Goal: Task Accomplishment & Management: Manage account settings

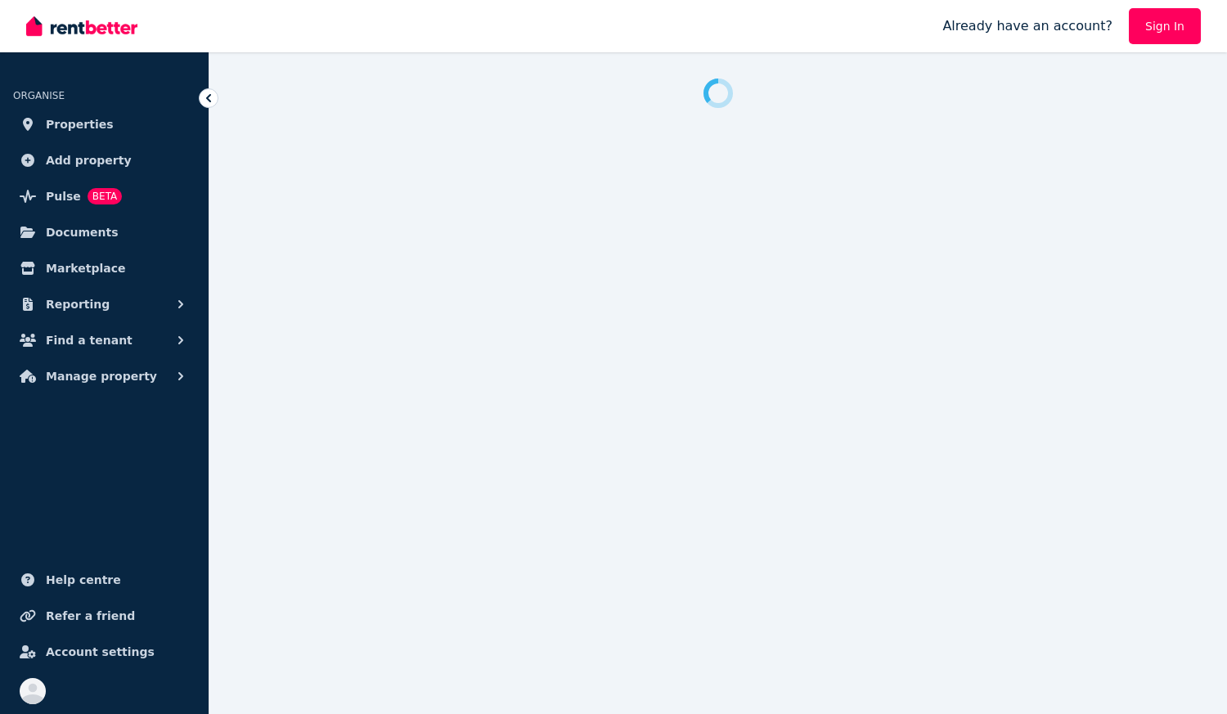
click at [1179, 25] on link "Sign In" at bounding box center [1165, 26] width 72 height 36
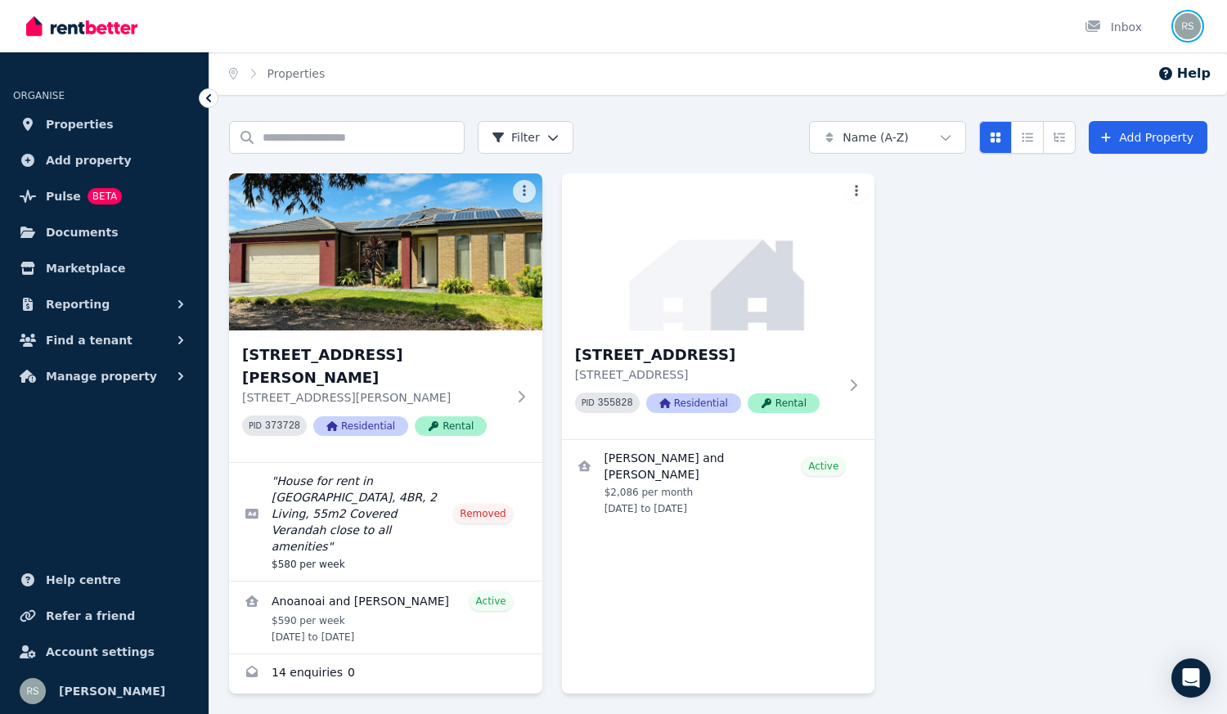
click at [1192, 24] on img "button" at bounding box center [1187, 26] width 26 height 26
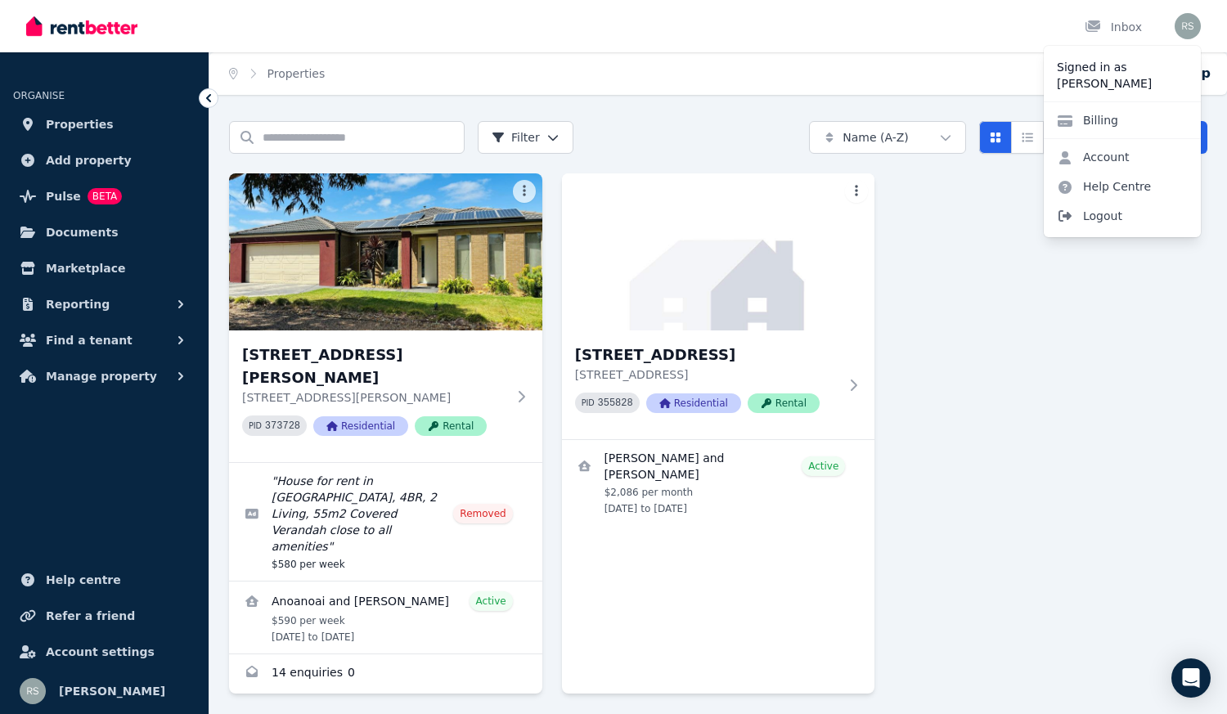
click at [1116, 214] on span "Logout" at bounding box center [1122, 215] width 157 height 29
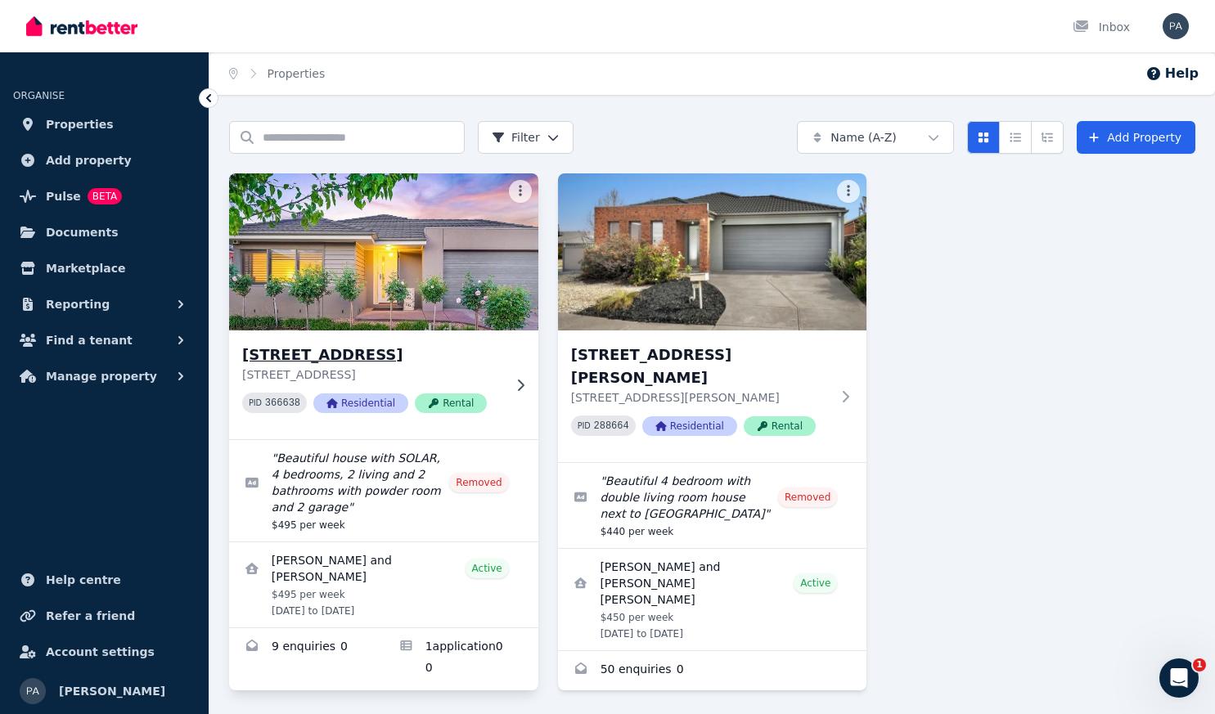
click at [407, 262] on img at bounding box center [384, 251] width 325 height 165
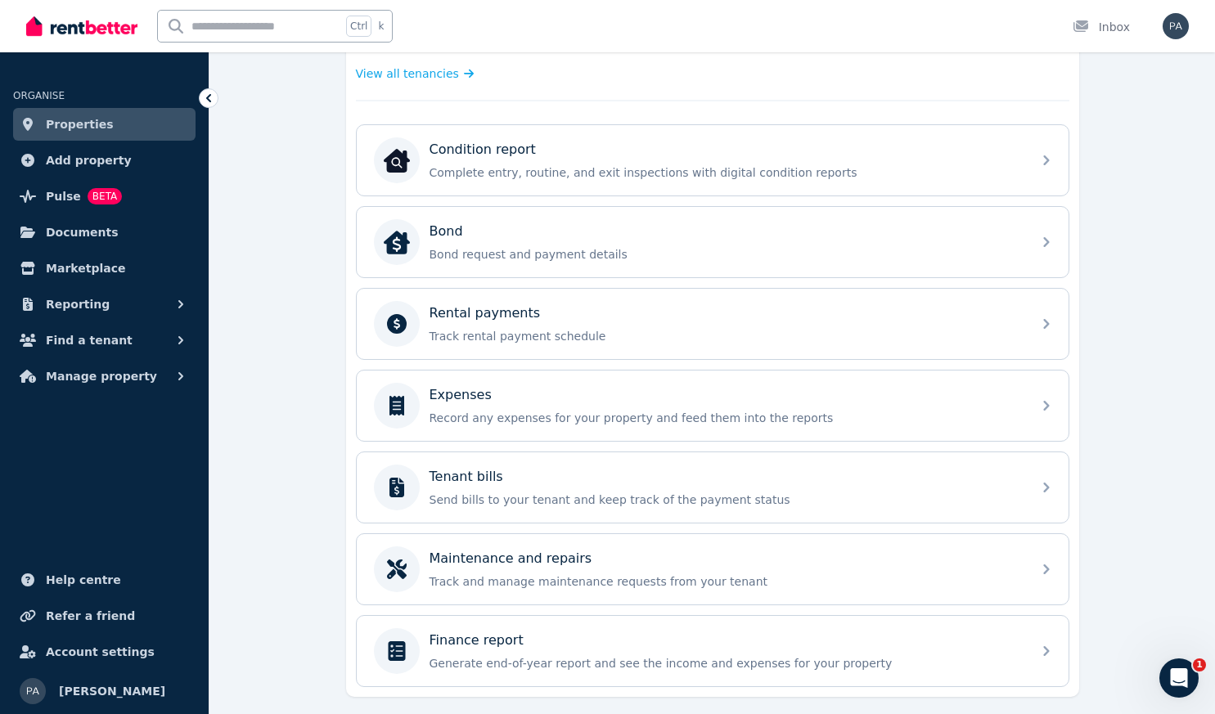
scroll to position [516, 0]
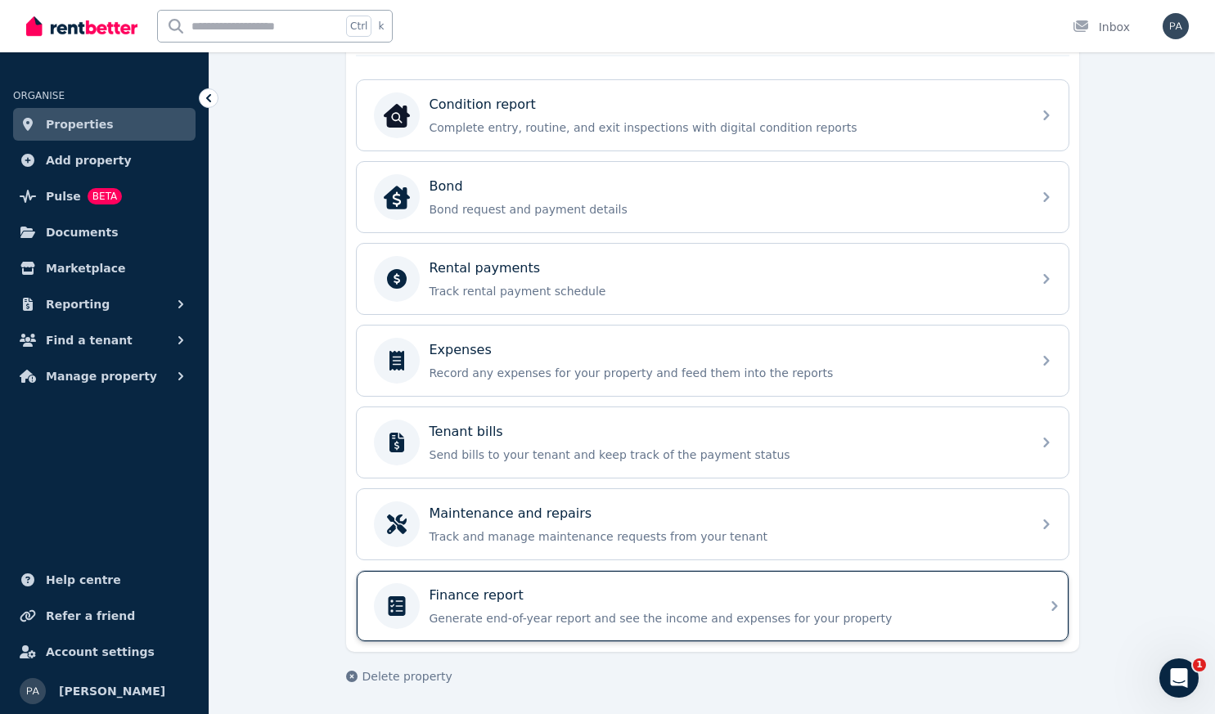
click at [482, 603] on p "Finance report" at bounding box center [476, 596] width 94 height 20
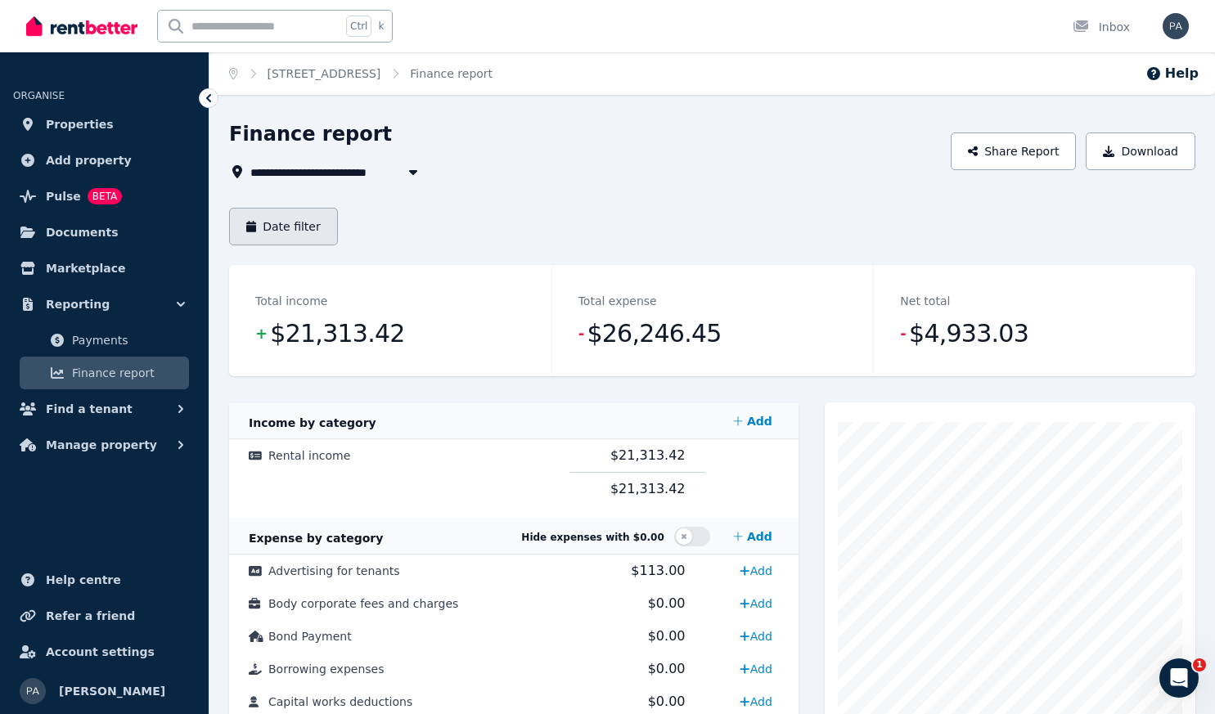
click at [285, 224] on button "Date filter" at bounding box center [283, 227] width 109 height 38
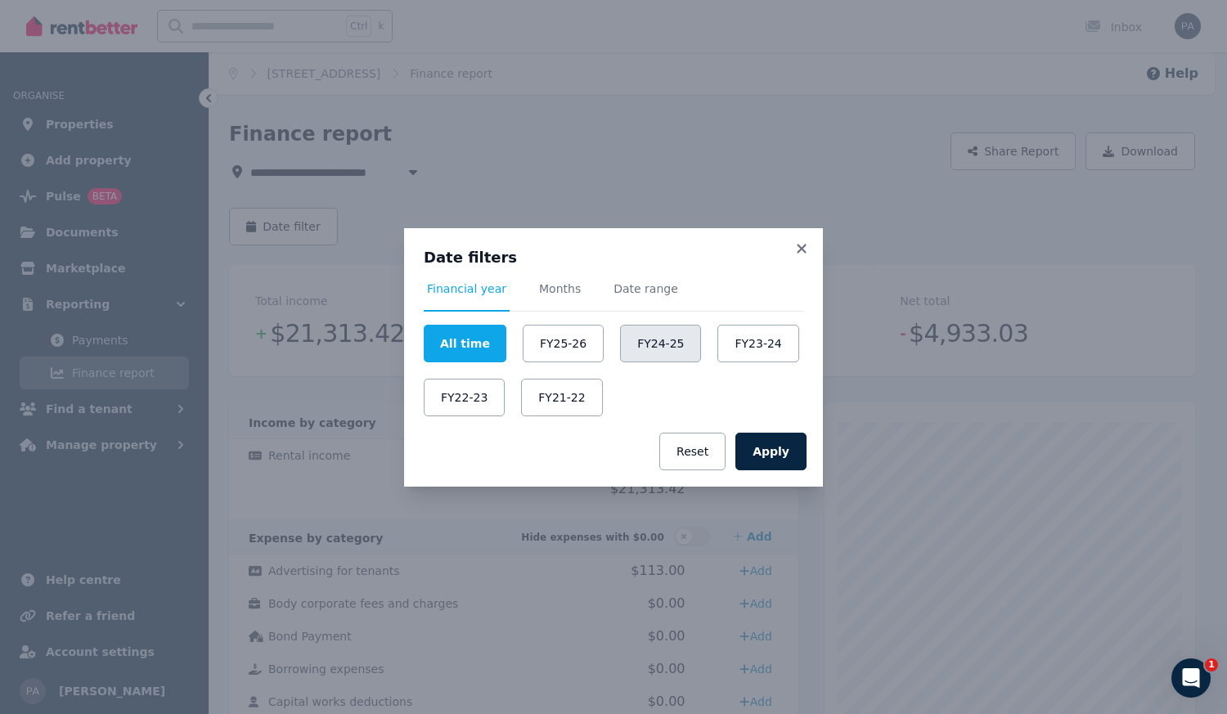
click at [643, 343] on button "FY24-25" at bounding box center [660, 344] width 81 height 38
click at [779, 447] on button "Apply" at bounding box center [770, 452] width 71 height 38
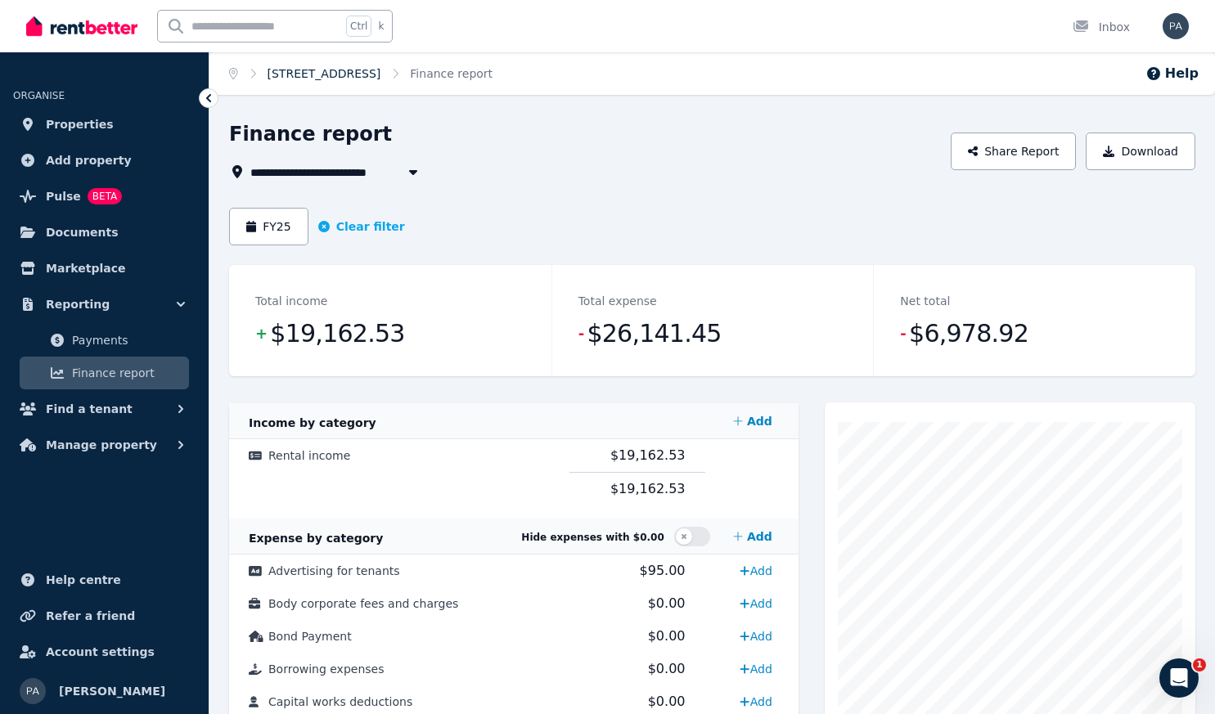
click at [374, 80] on link "[STREET_ADDRESS]" at bounding box center [324, 73] width 114 height 13
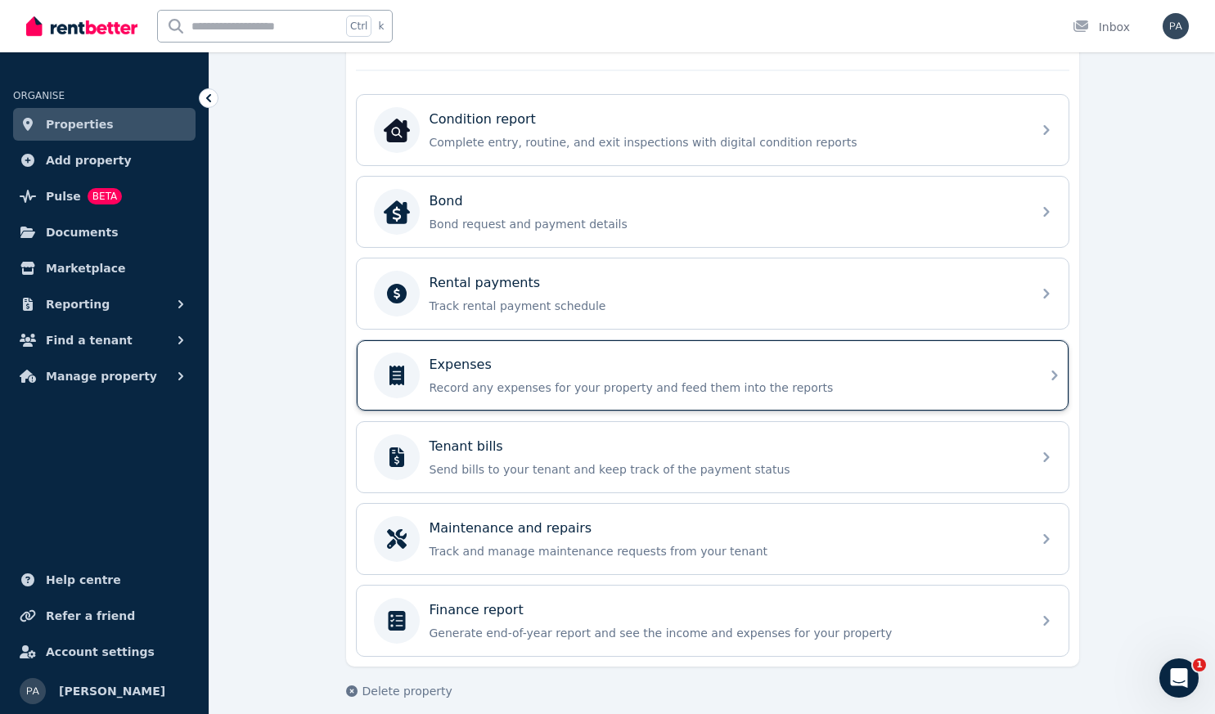
scroll to position [516, 0]
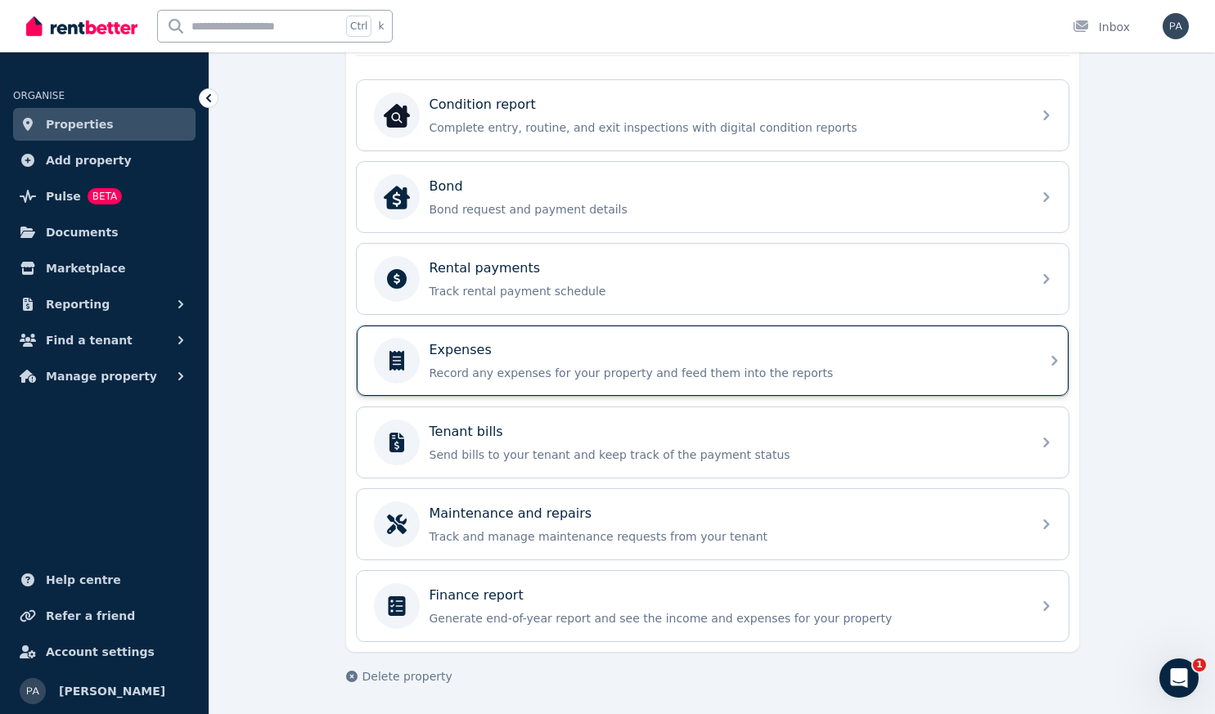
click at [505, 360] on div "Expenses Record any expenses for your property and feed them into the reports" at bounding box center [725, 360] width 592 height 41
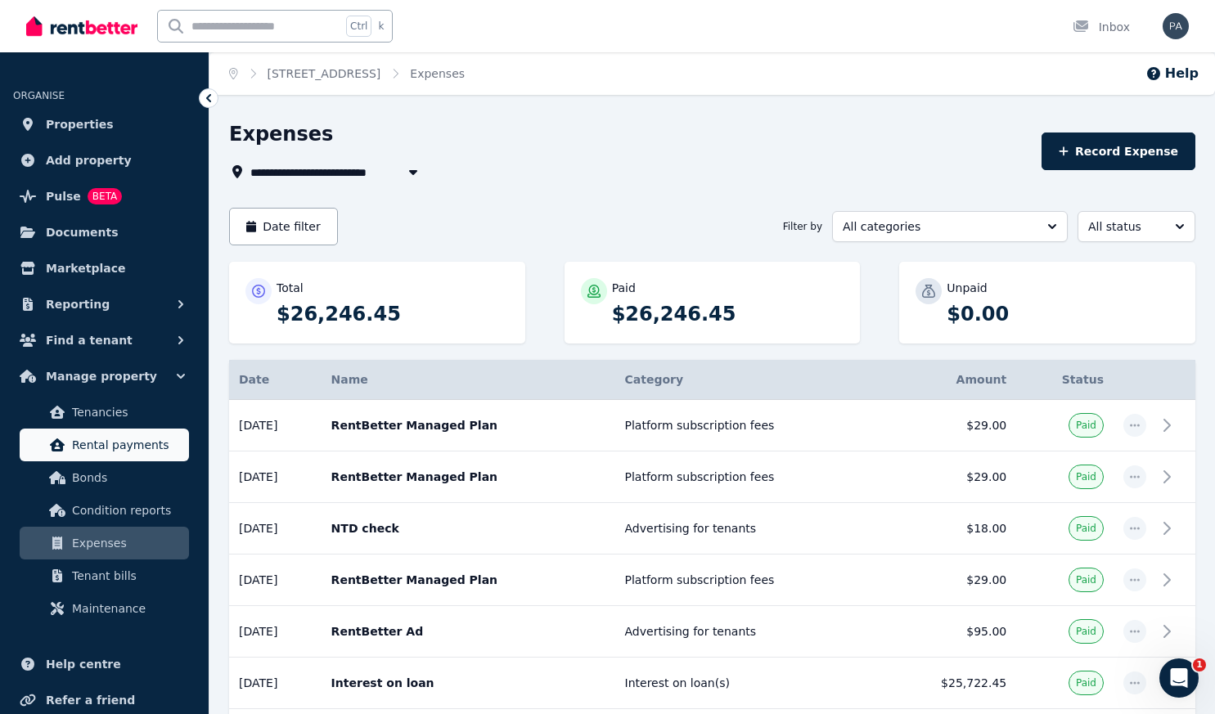
click at [124, 444] on span "Rental payments" at bounding box center [127, 445] width 110 height 20
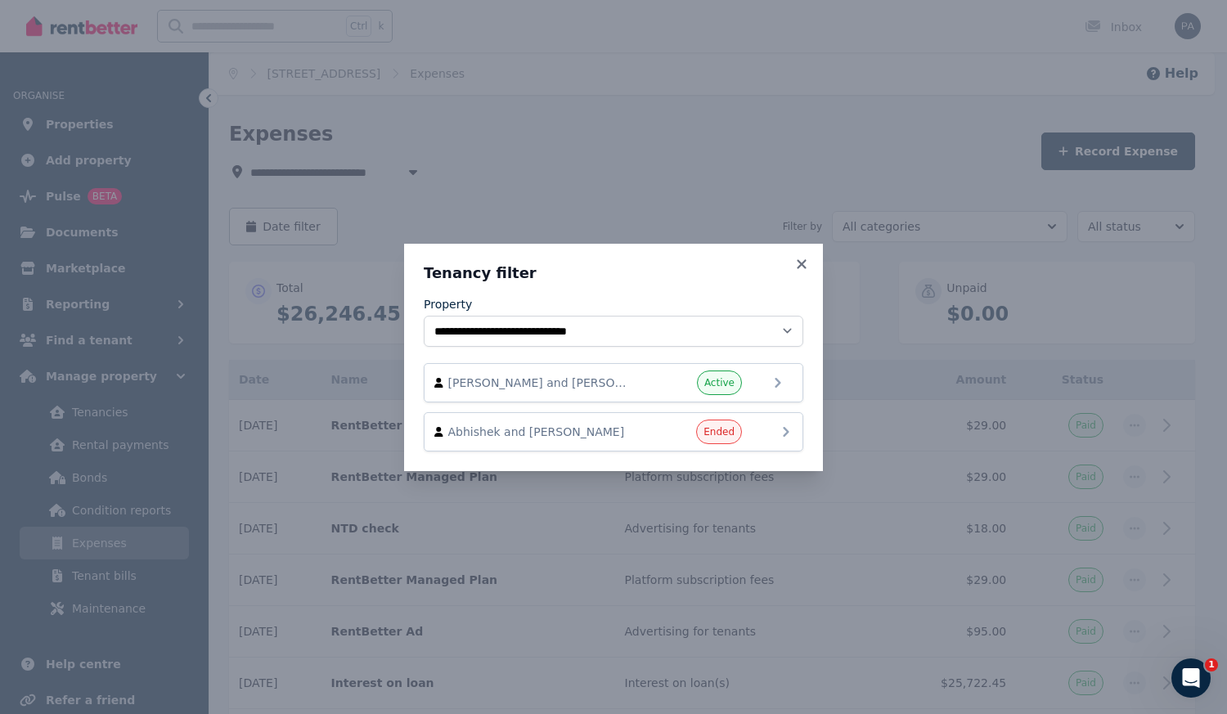
click at [537, 428] on span "Abhishek and [PERSON_NAME]" at bounding box center [541, 432] width 186 height 16
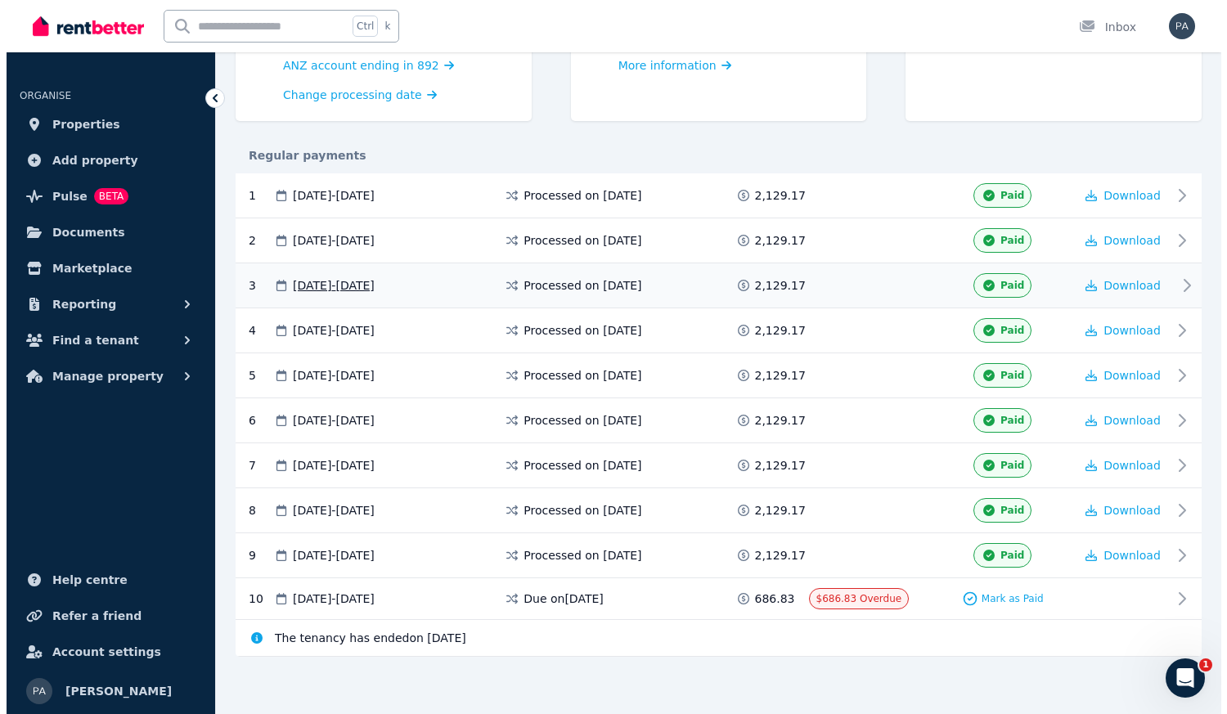
scroll to position [224, 0]
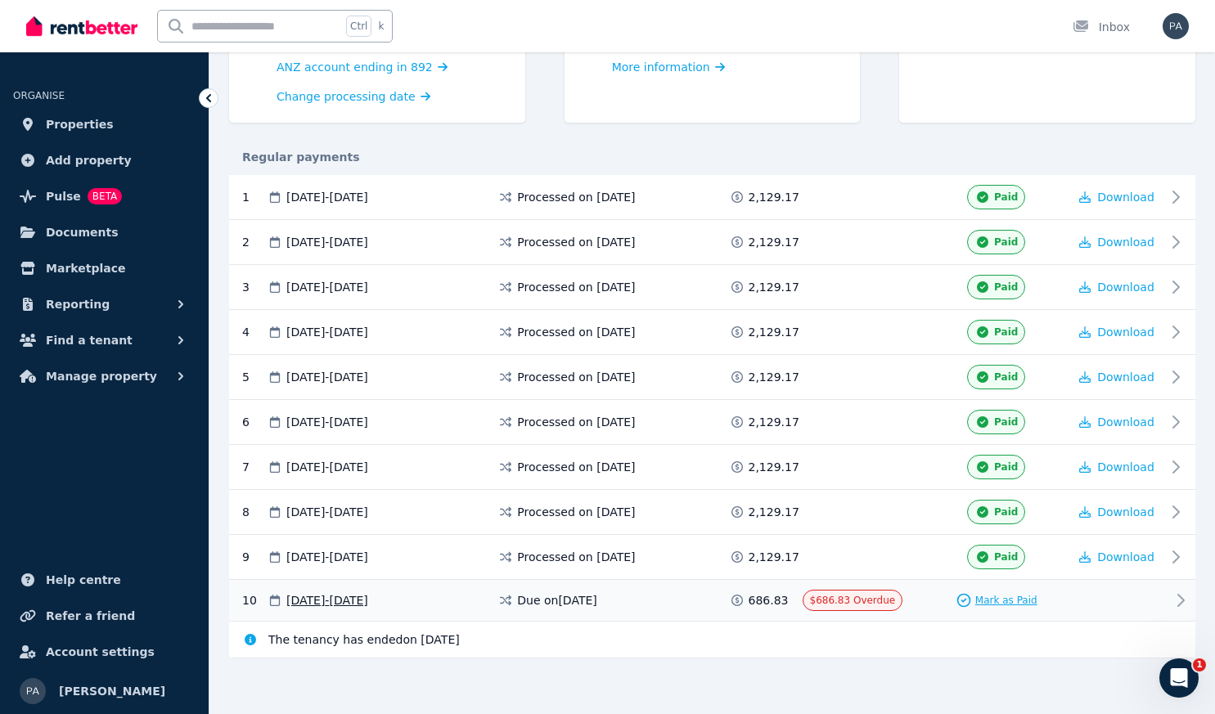
click at [1000, 595] on span "Mark as Paid" at bounding box center [1006, 600] width 62 height 13
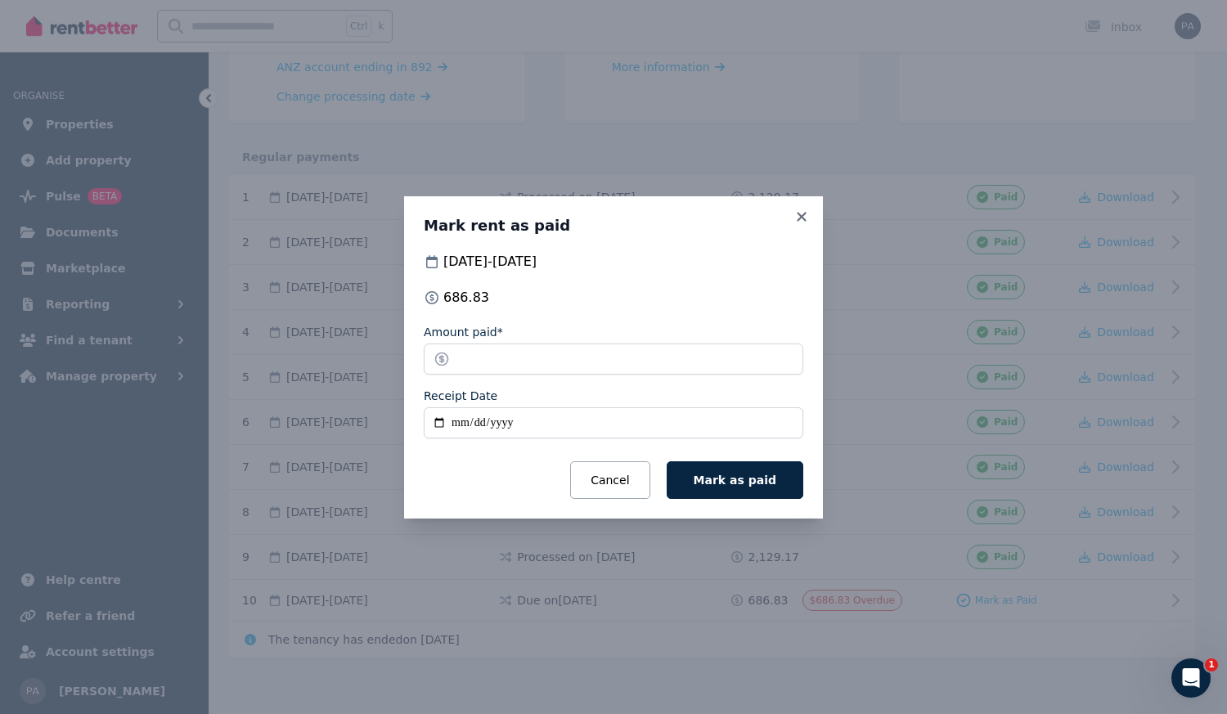
click at [460, 425] on input "Receipt Date" at bounding box center [613, 422] width 379 height 31
click at [473, 426] on input "Receipt Date" at bounding box center [613, 422] width 379 height 31
type input "**********"
click at [760, 483] on span "Mark as paid" at bounding box center [735, 480] width 83 height 13
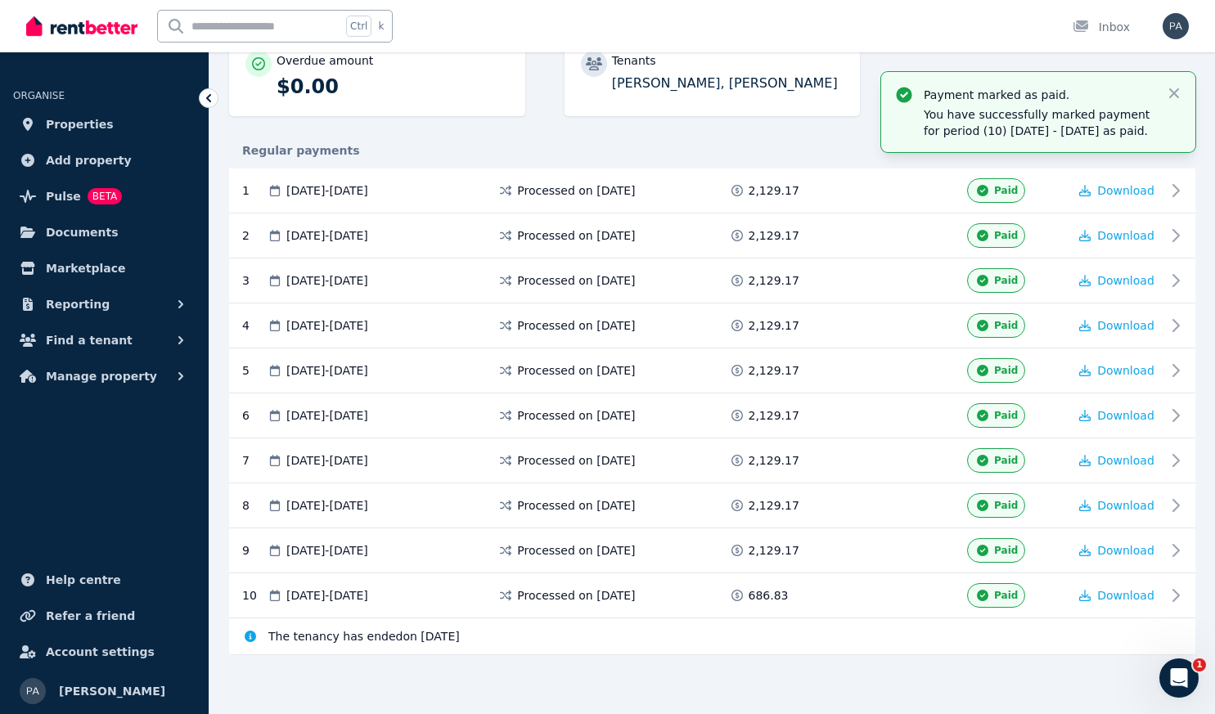
scroll to position [0, 0]
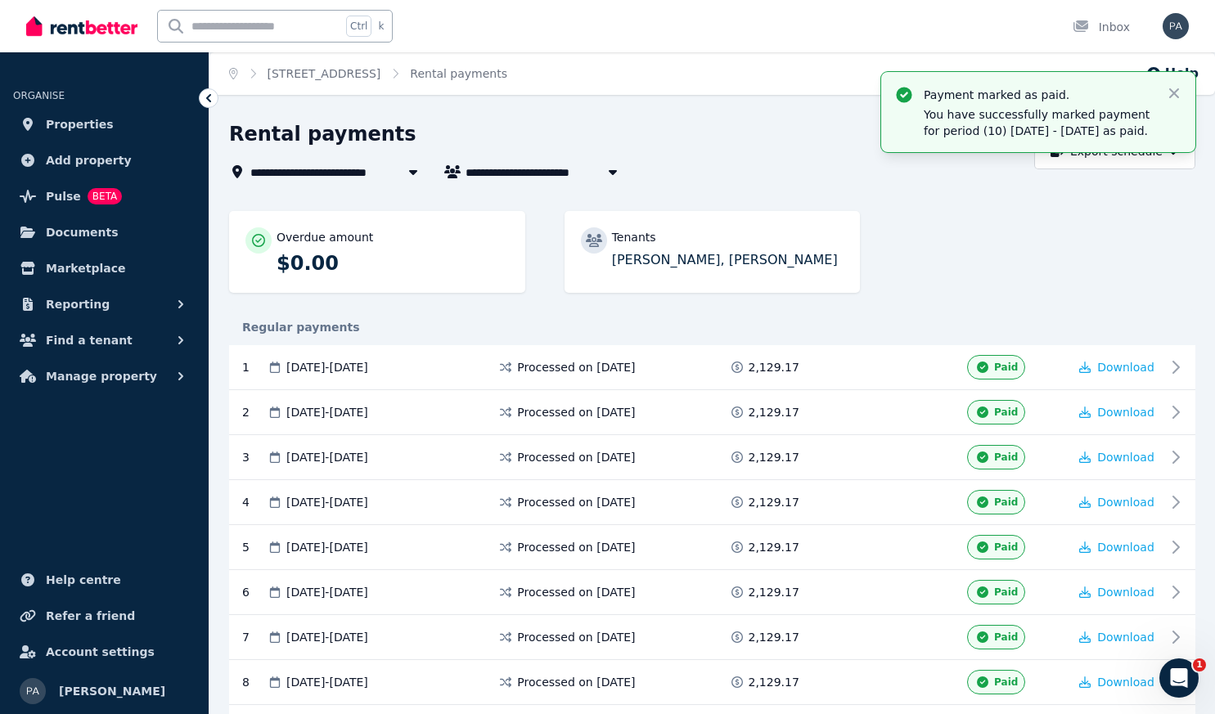
click at [251, 78] on icon "Breadcrumb" at bounding box center [252, 73] width 5 height 9
click at [232, 72] on icon "Breadcrumb" at bounding box center [233, 73] width 9 height 11
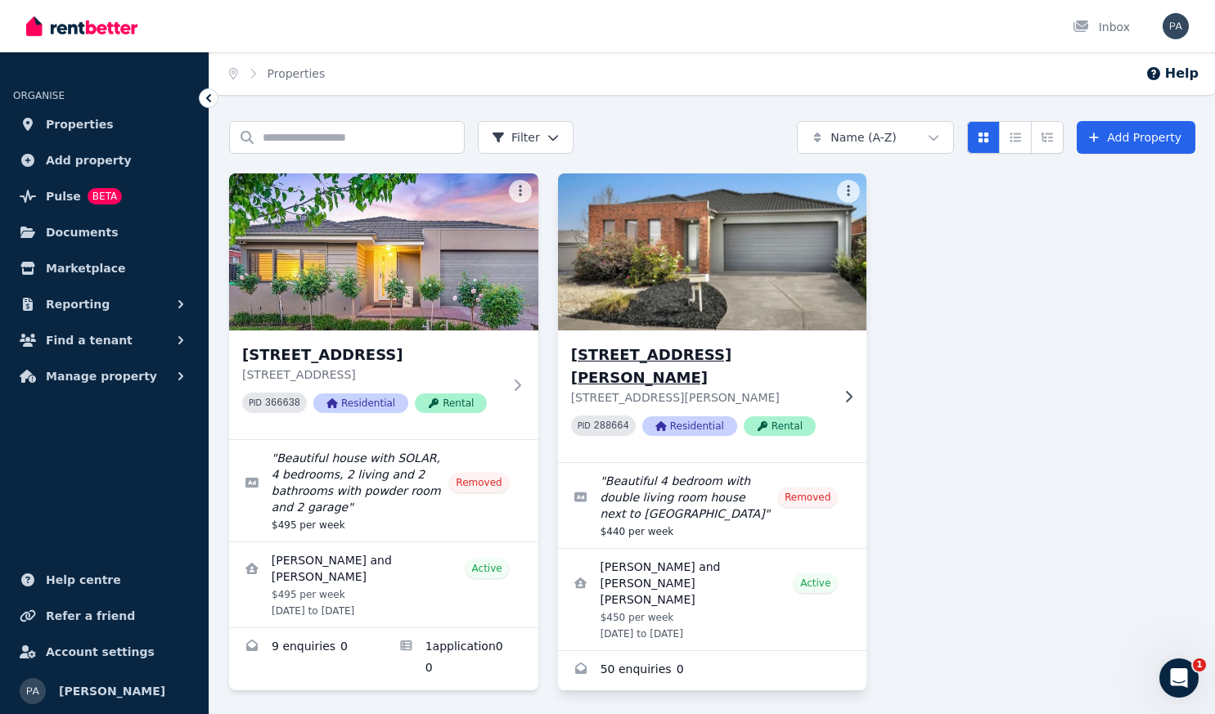
click at [645, 288] on img at bounding box center [712, 251] width 325 height 165
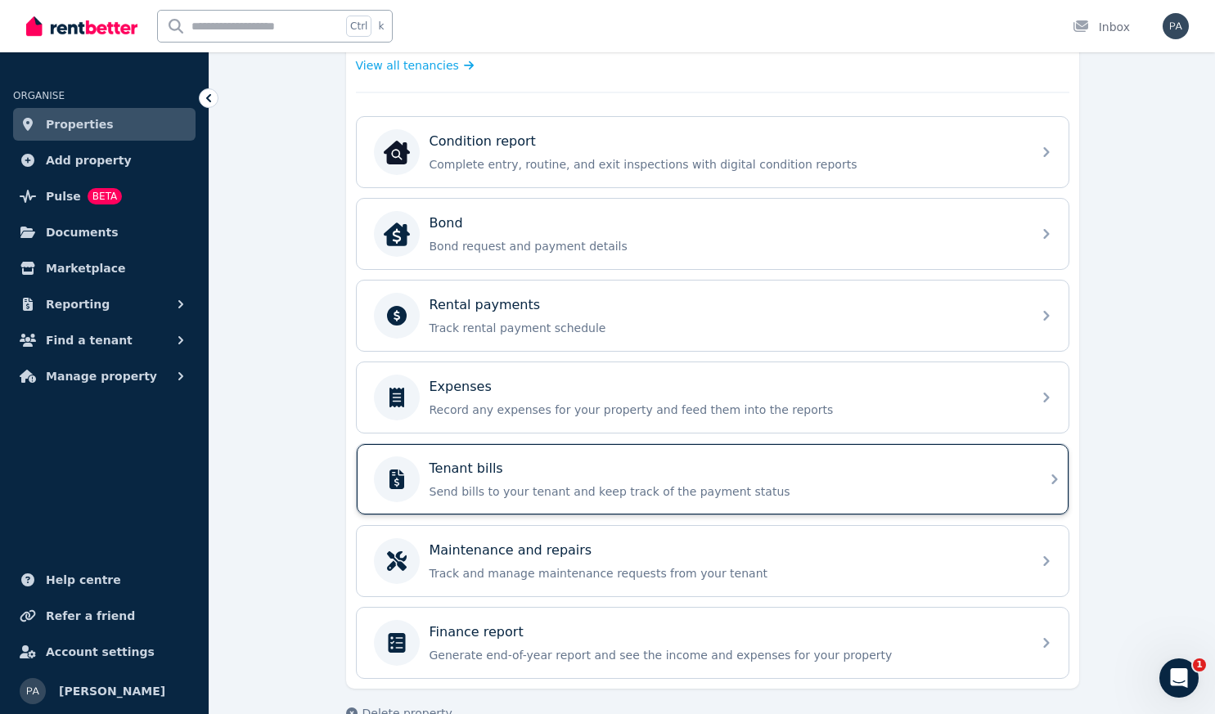
scroll to position [516, 0]
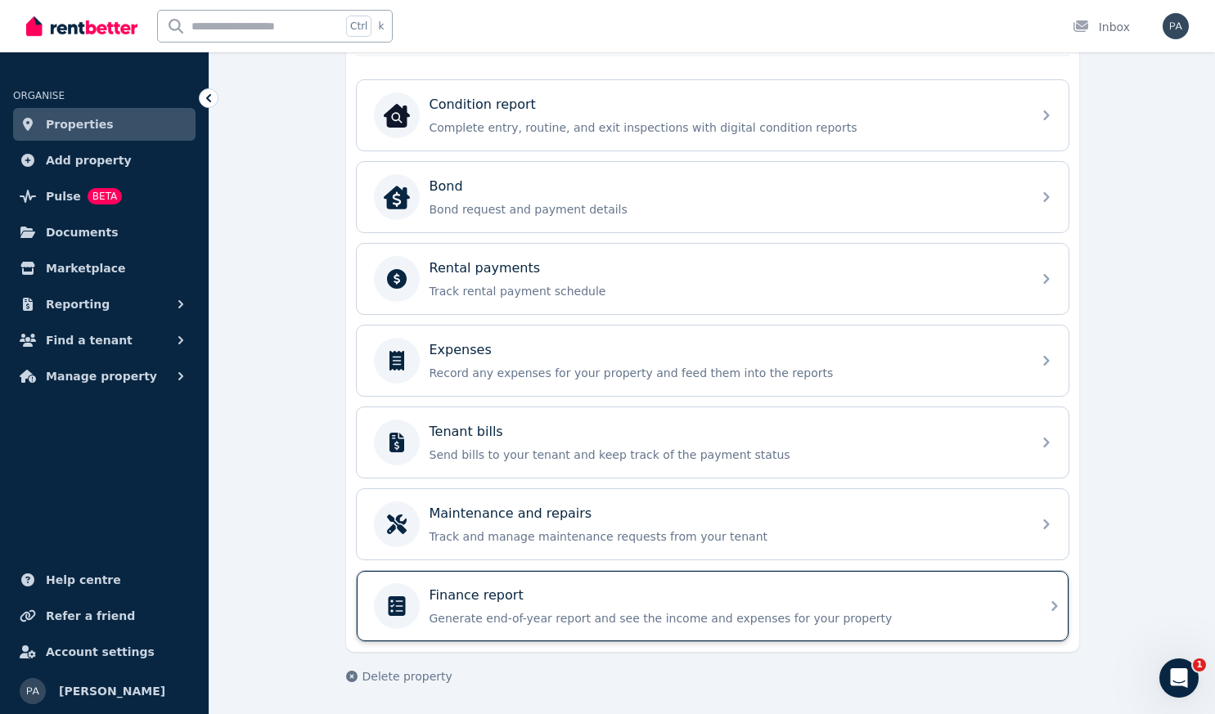
click at [493, 600] on p "Finance report" at bounding box center [476, 596] width 94 height 20
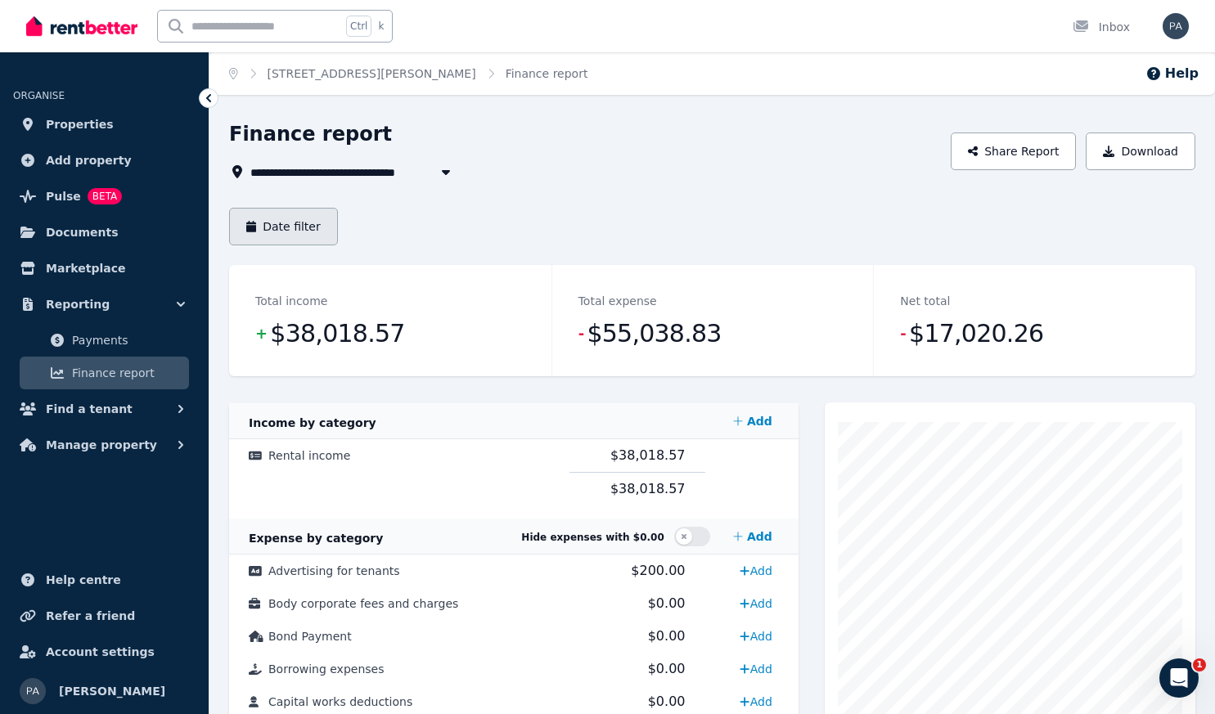
click at [280, 227] on button "Date filter" at bounding box center [283, 227] width 109 height 38
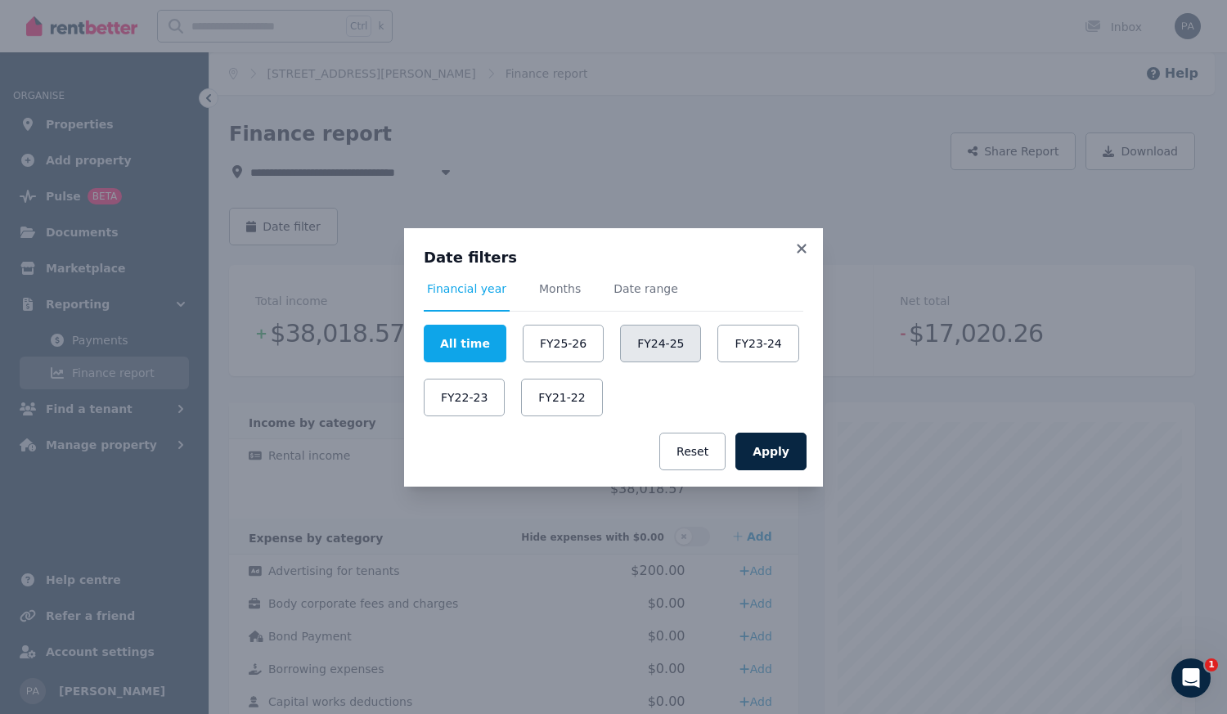
click at [653, 344] on button "FY24-25" at bounding box center [660, 344] width 81 height 38
click at [775, 446] on button "Apply" at bounding box center [770, 452] width 71 height 38
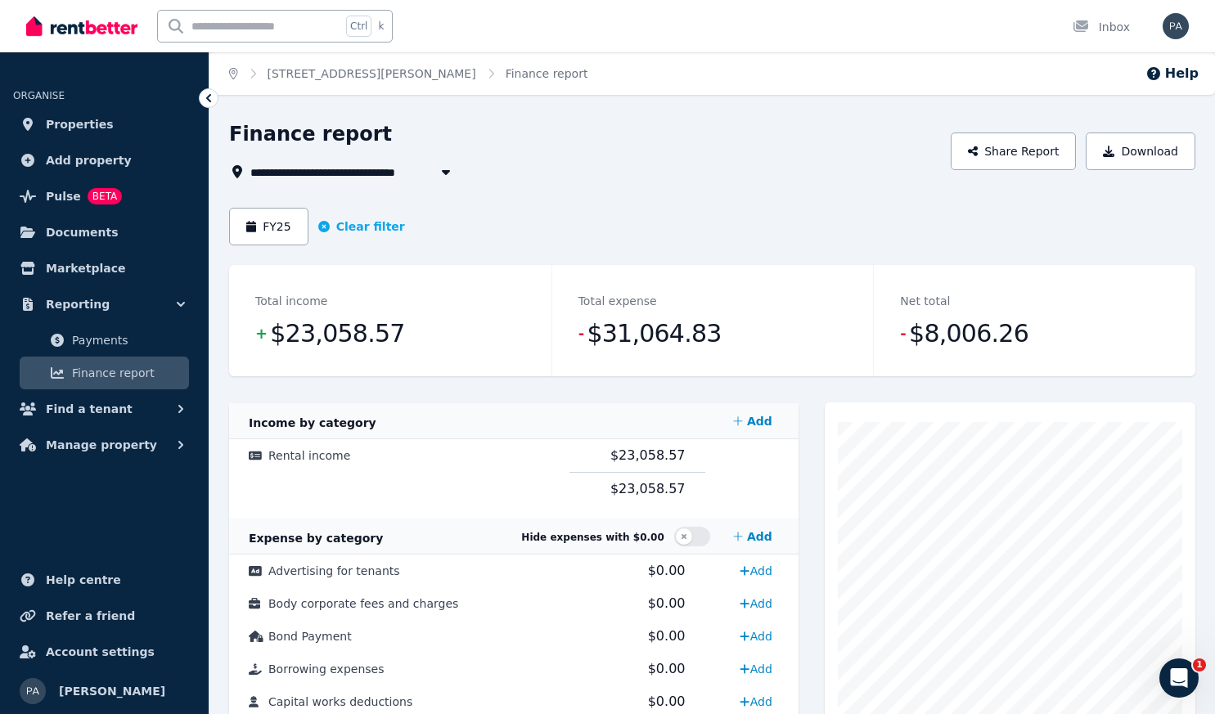
click at [234, 72] on icon "Breadcrumb" at bounding box center [233, 73] width 9 height 11
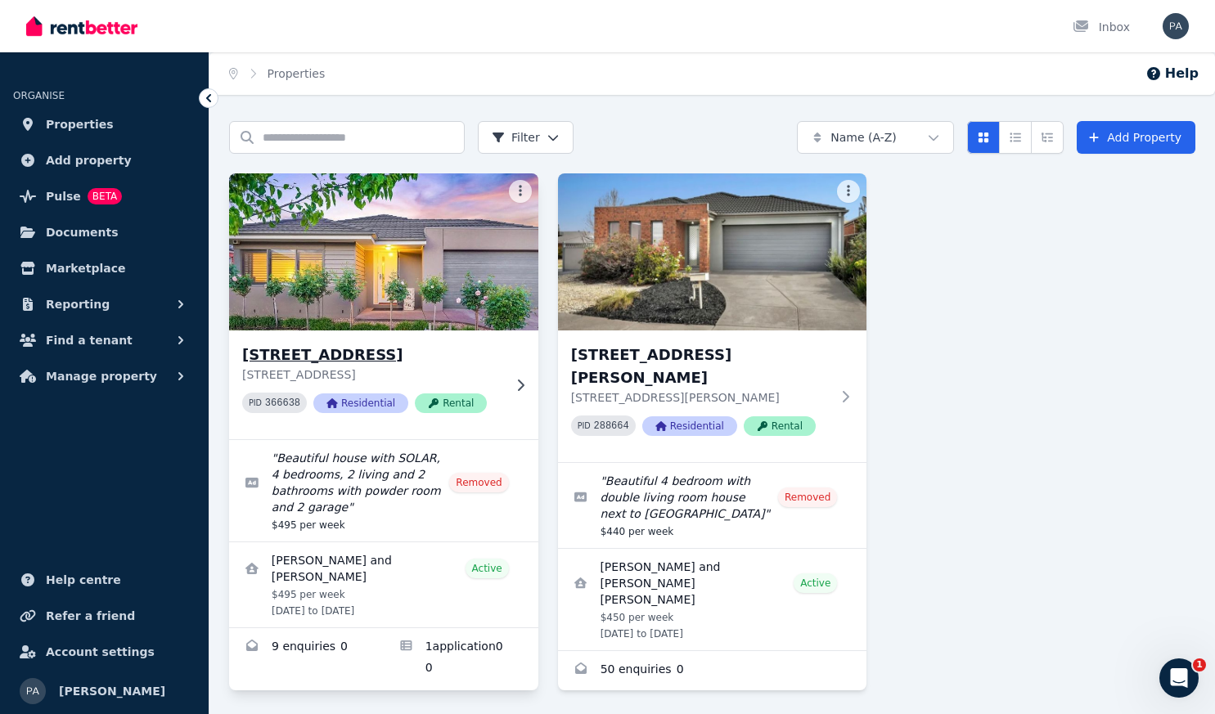
click at [359, 357] on h3 "[STREET_ADDRESS]" at bounding box center [372, 355] width 260 height 23
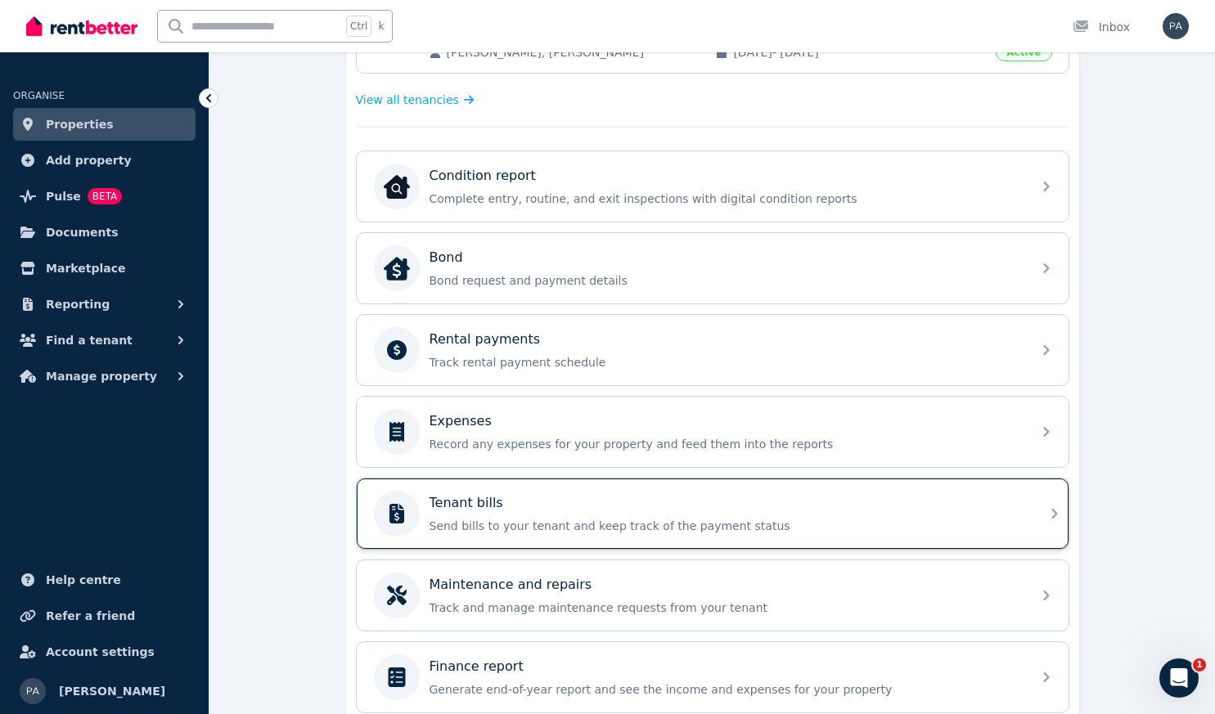
scroll to position [516, 0]
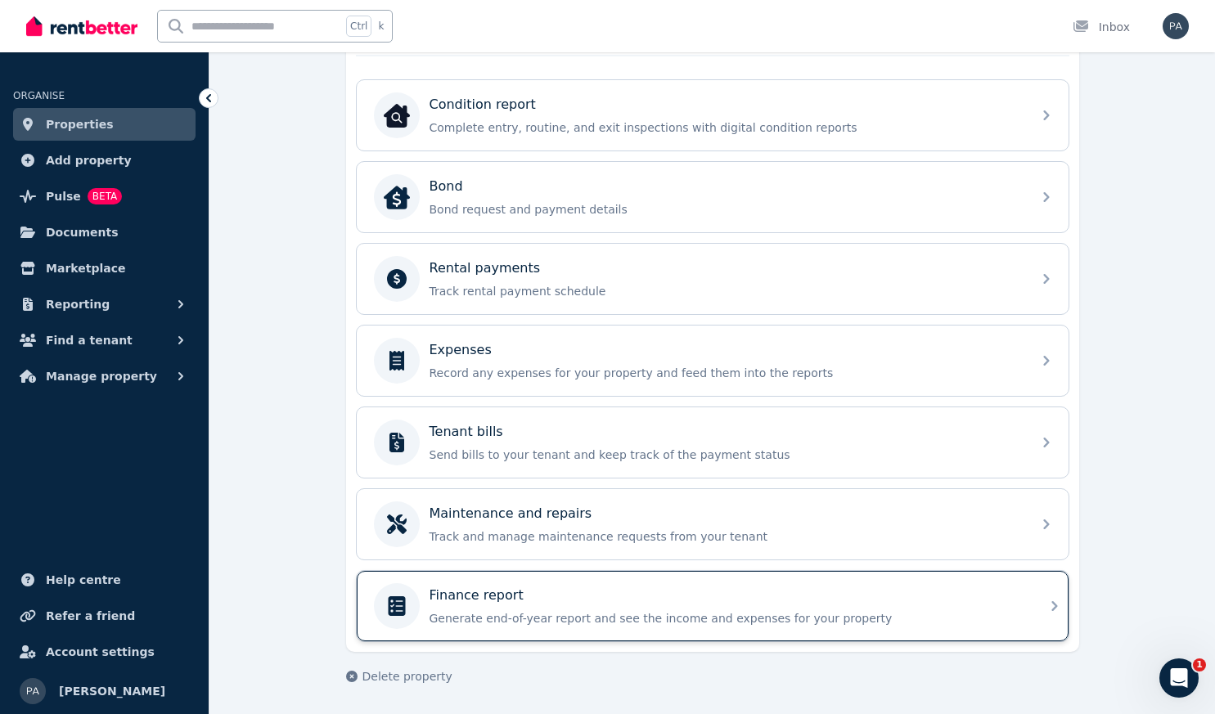
click at [521, 601] on div "Finance report" at bounding box center [725, 596] width 592 height 20
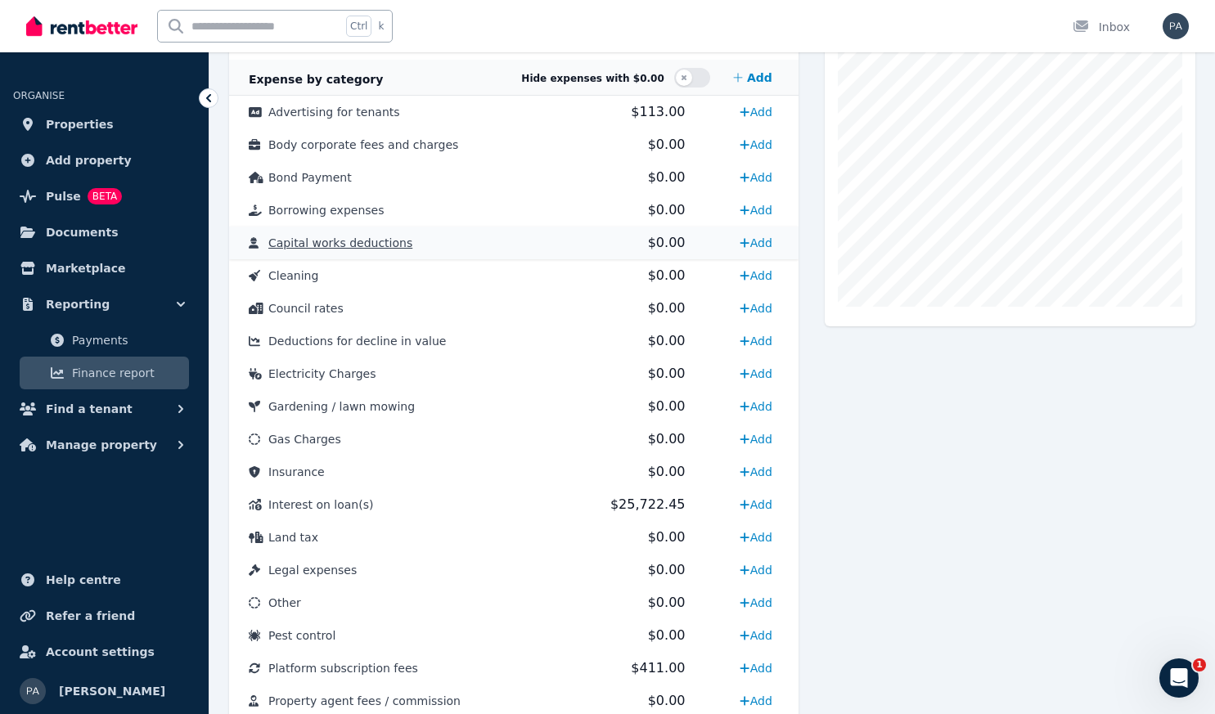
scroll to position [491, 0]
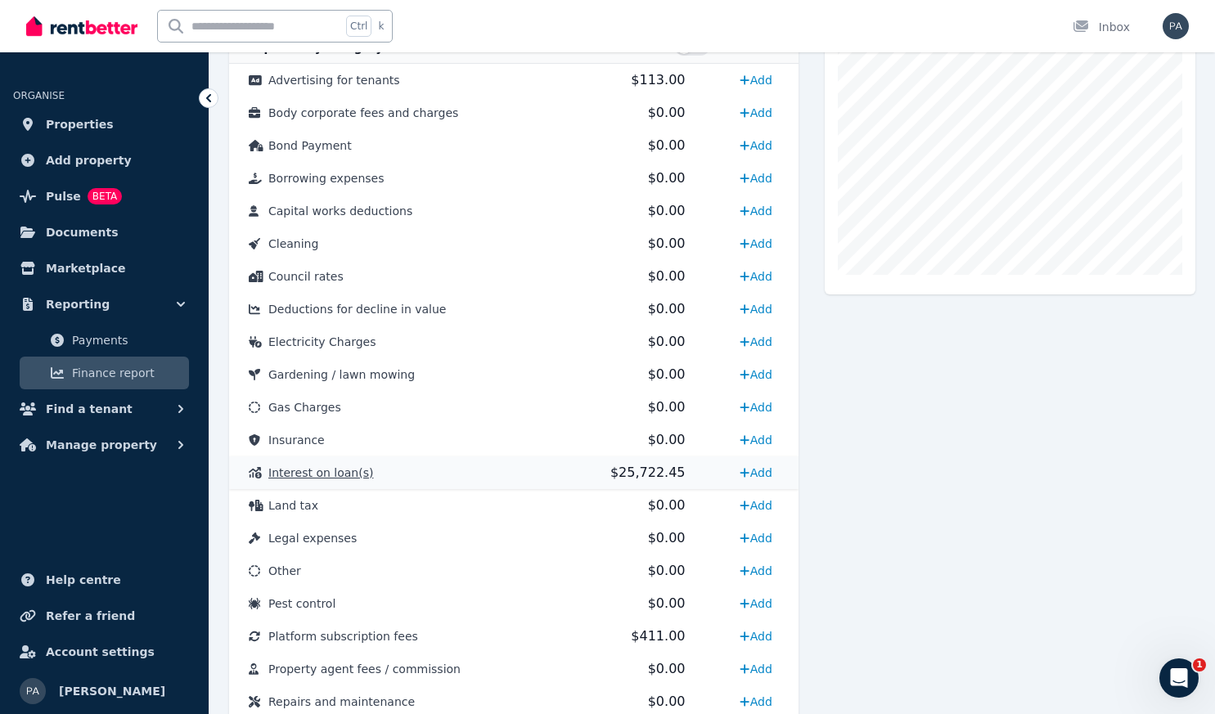
click at [640, 469] on span "$25,722.45" at bounding box center [647, 473] width 75 height 16
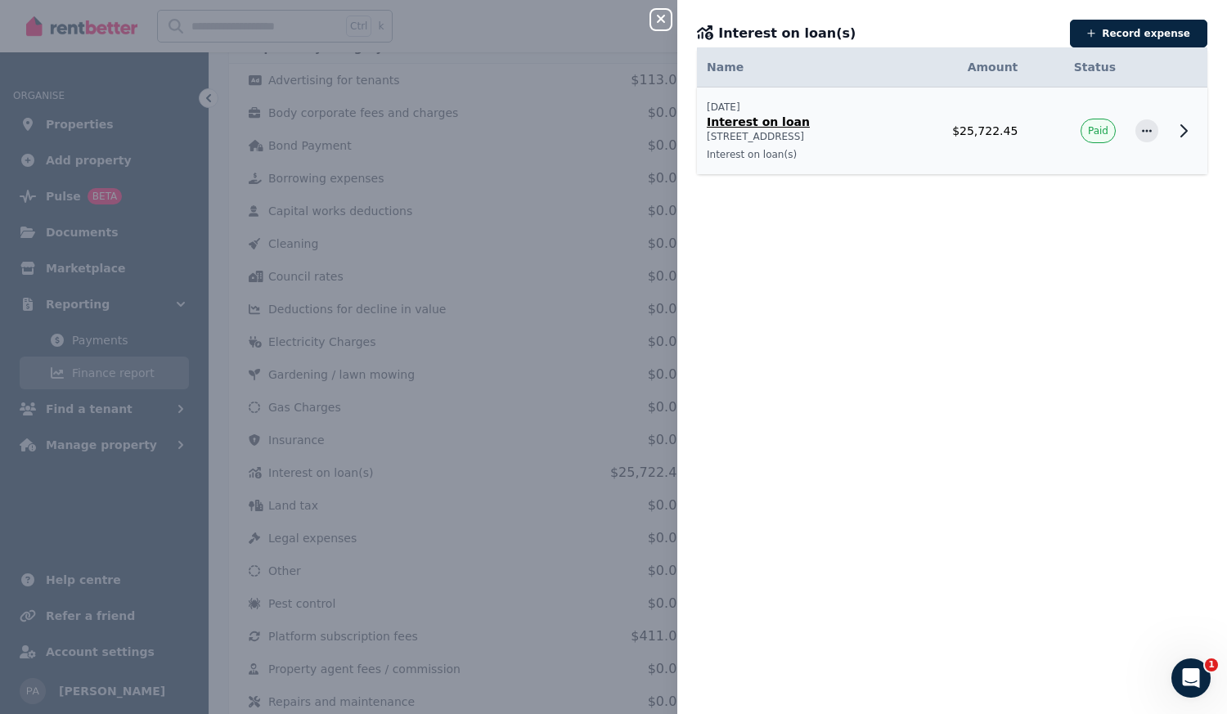
click at [875, 141] on p "[STREET_ADDRESS]" at bounding box center [795, 136] width 176 height 13
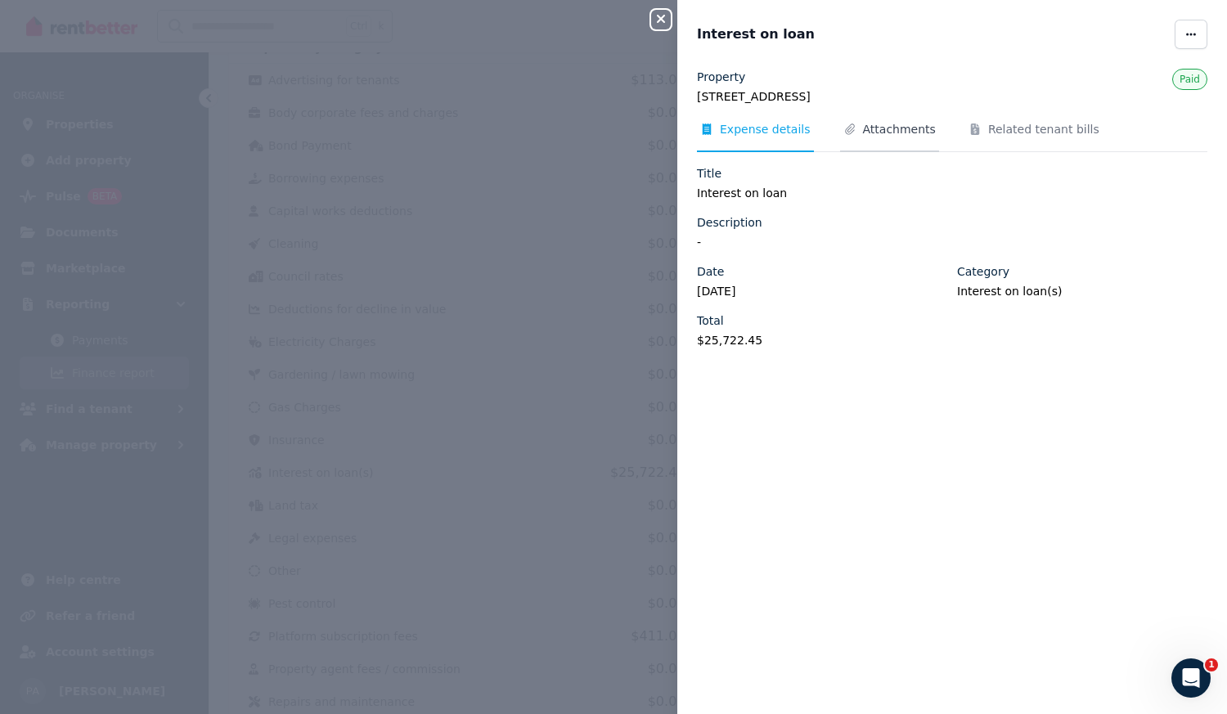
click at [864, 127] on span "Attachments" at bounding box center [899, 129] width 73 height 16
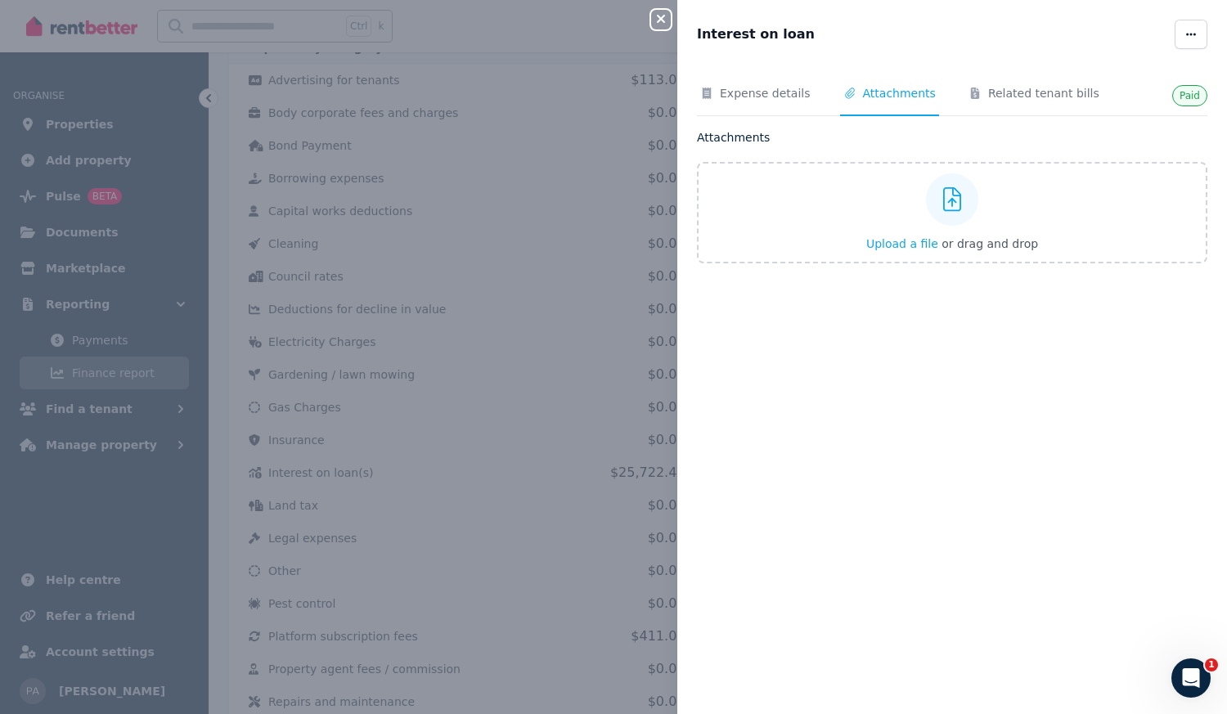
click at [663, 23] on icon "button" at bounding box center [661, 19] width 8 height 8
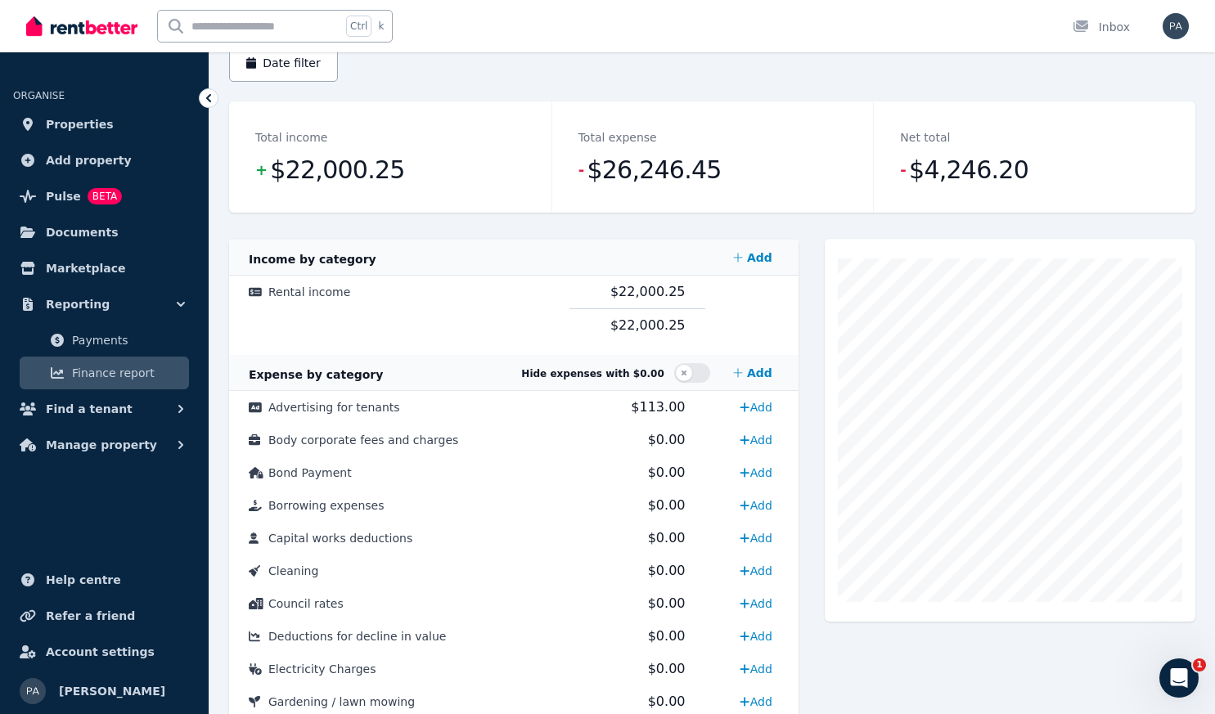
scroll to position [0, 0]
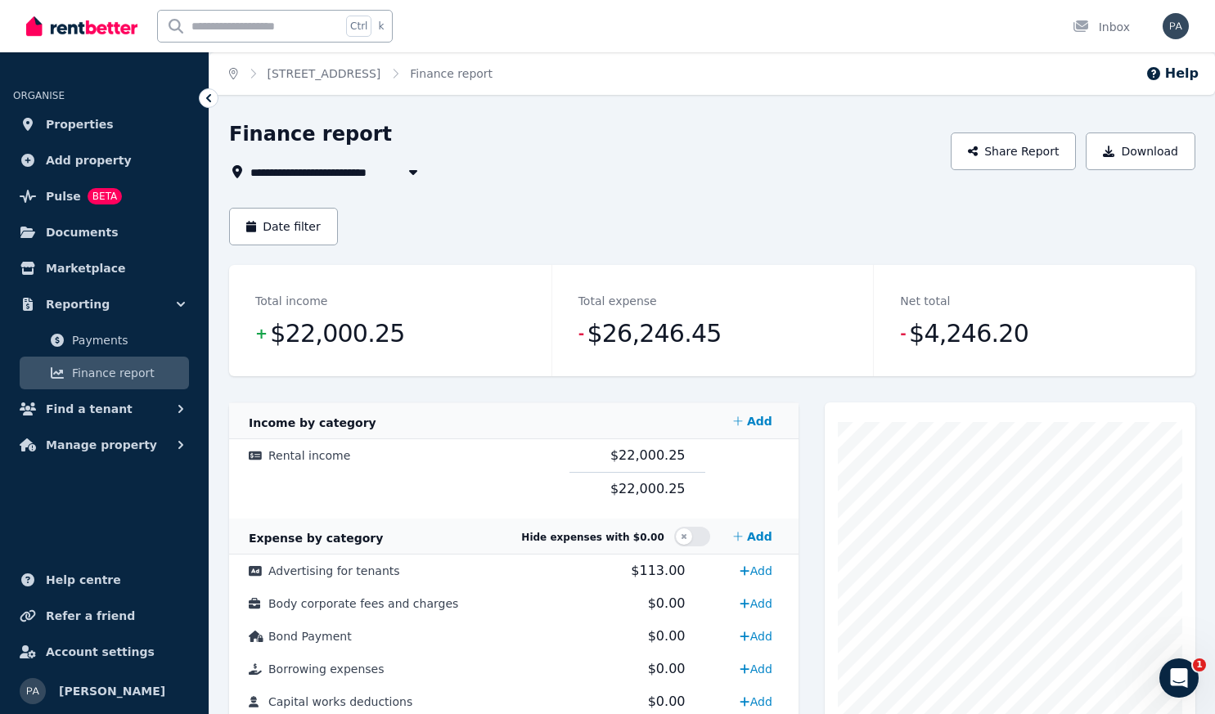
click at [237, 71] on ol "Home [STREET_ADDRESS] Vale Finance report" at bounding box center [360, 73] width 303 height 43
click at [231, 72] on icon "Breadcrumb" at bounding box center [233, 73] width 9 height 11
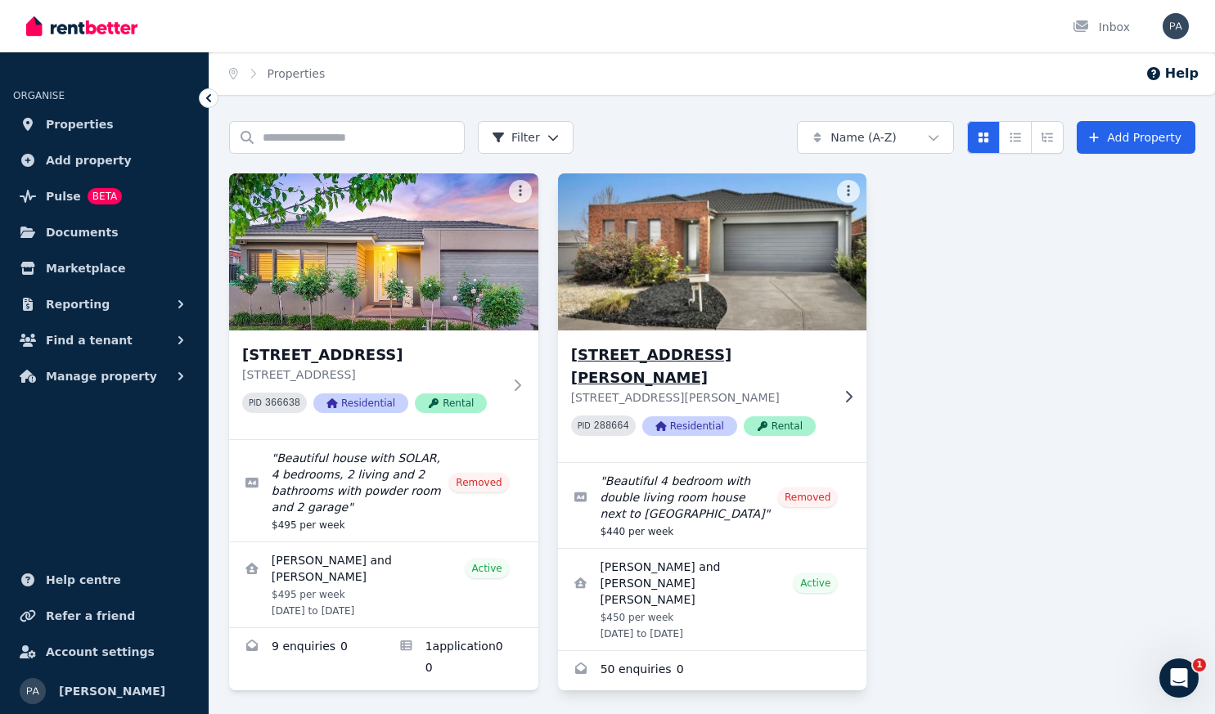
click at [714, 286] on img at bounding box center [712, 251] width 325 height 165
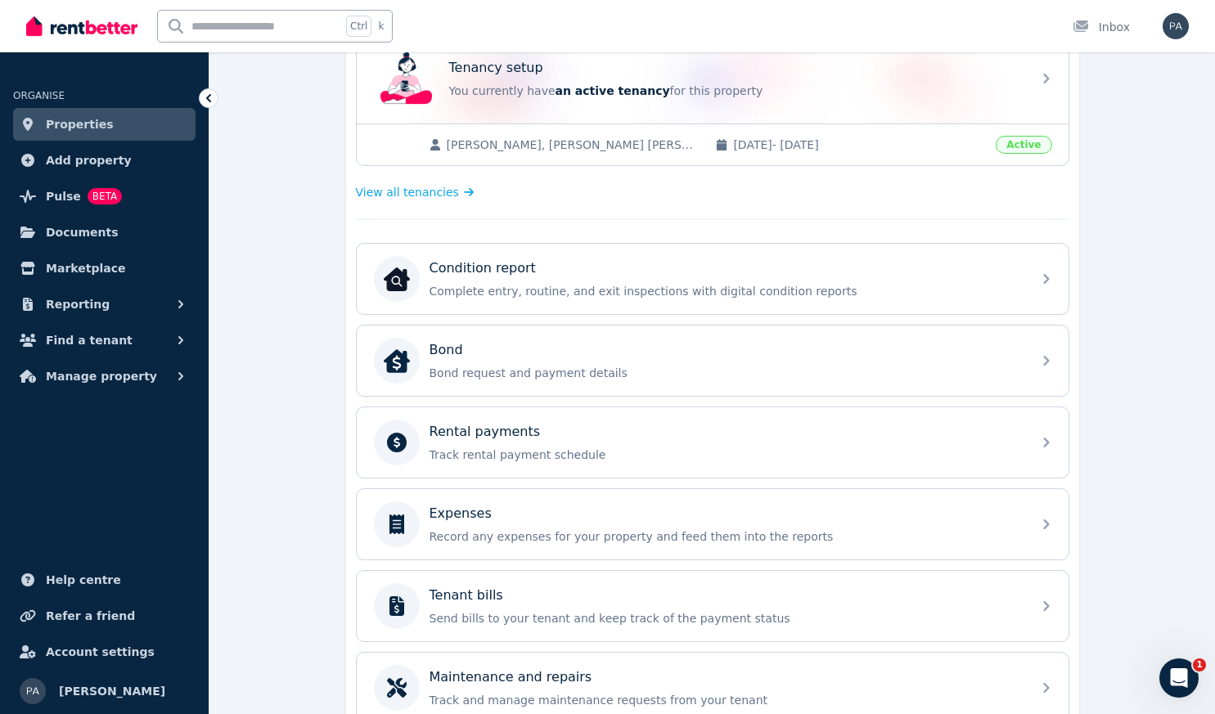
scroll to position [516, 0]
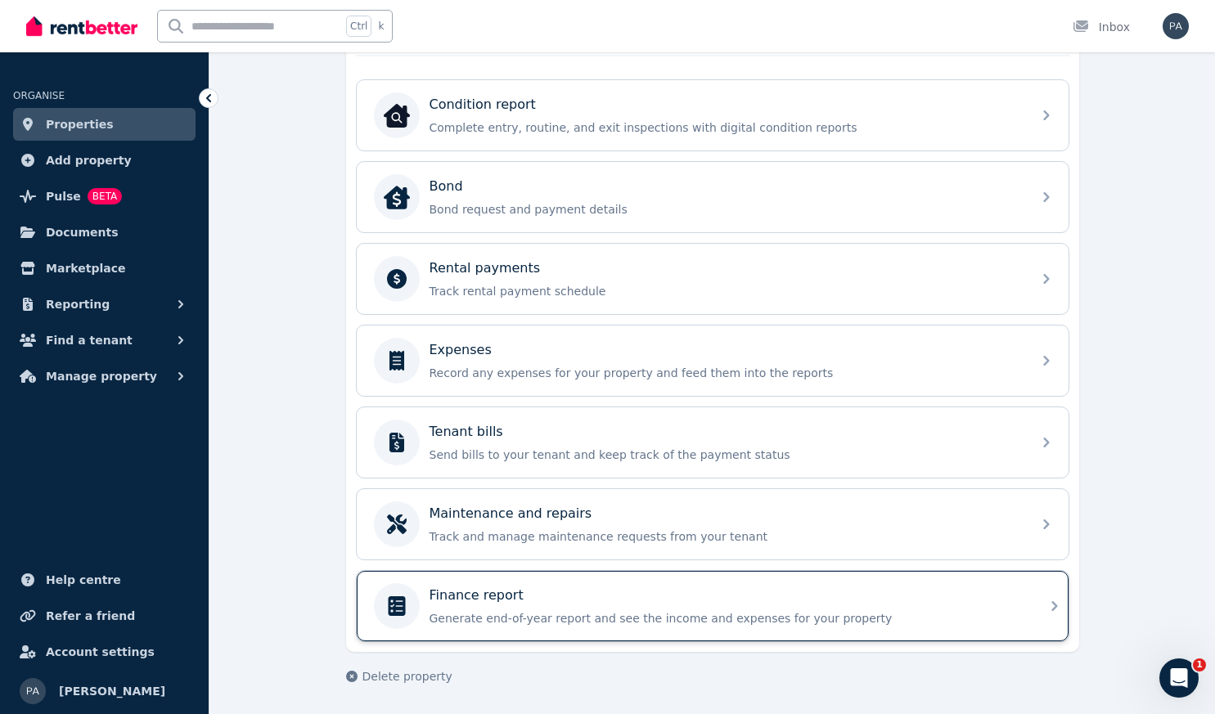
click at [496, 605] on div "Finance report Generate end-of-year report and see the income and expenses for …" at bounding box center [725, 606] width 592 height 41
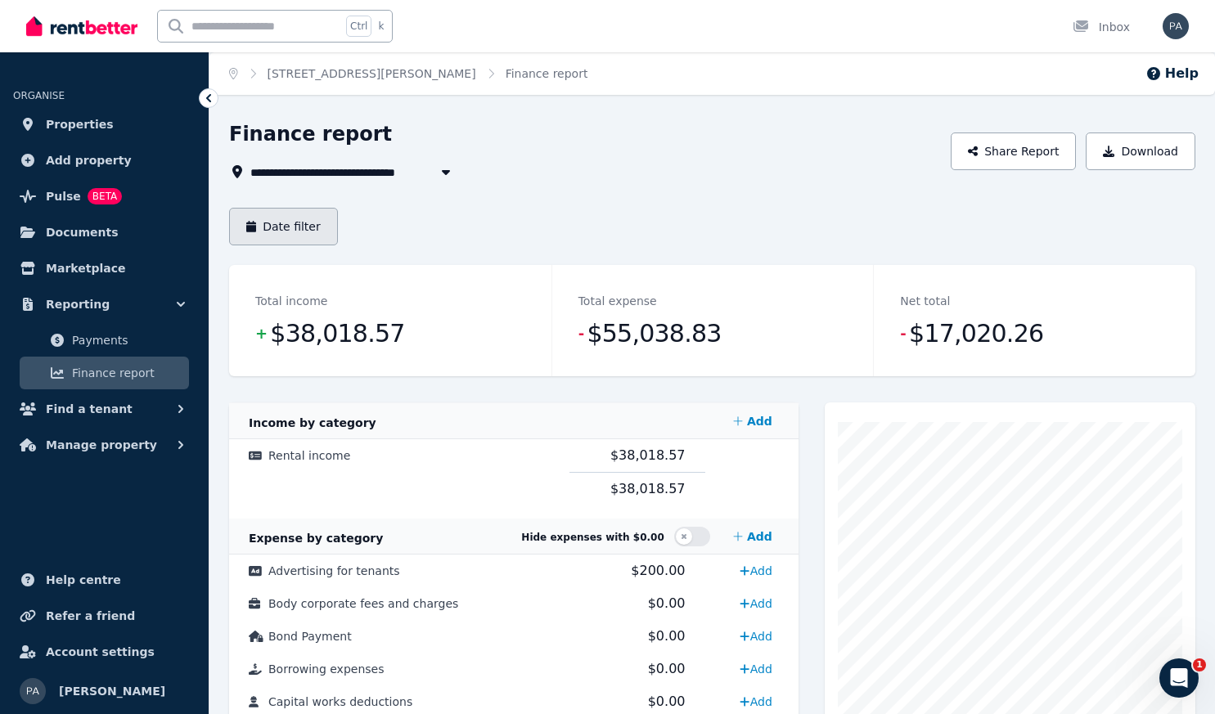
click at [306, 222] on button "Date filter" at bounding box center [283, 227] width 109 height 38
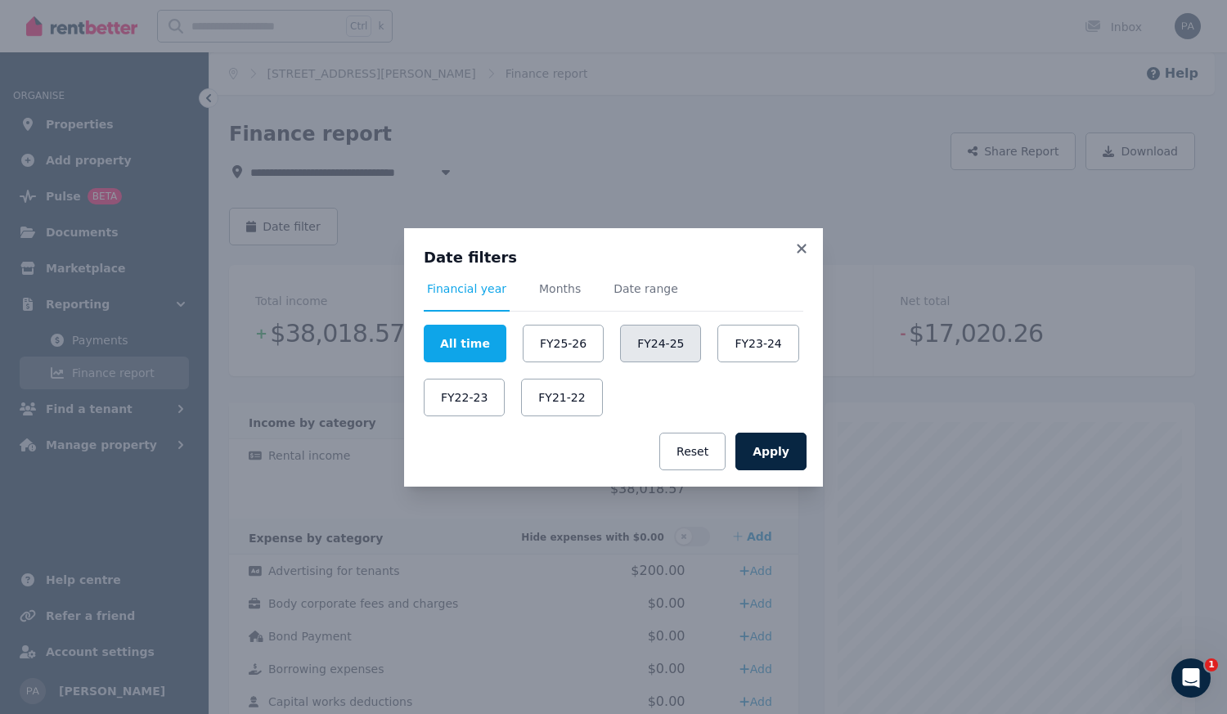
click at [642, 341] on button "FY24-25" at bounding box center [660, 344] width 81 height 38
click at [775, 451] on button "Apply" at bounding box center [770, 452] width 71 height 38
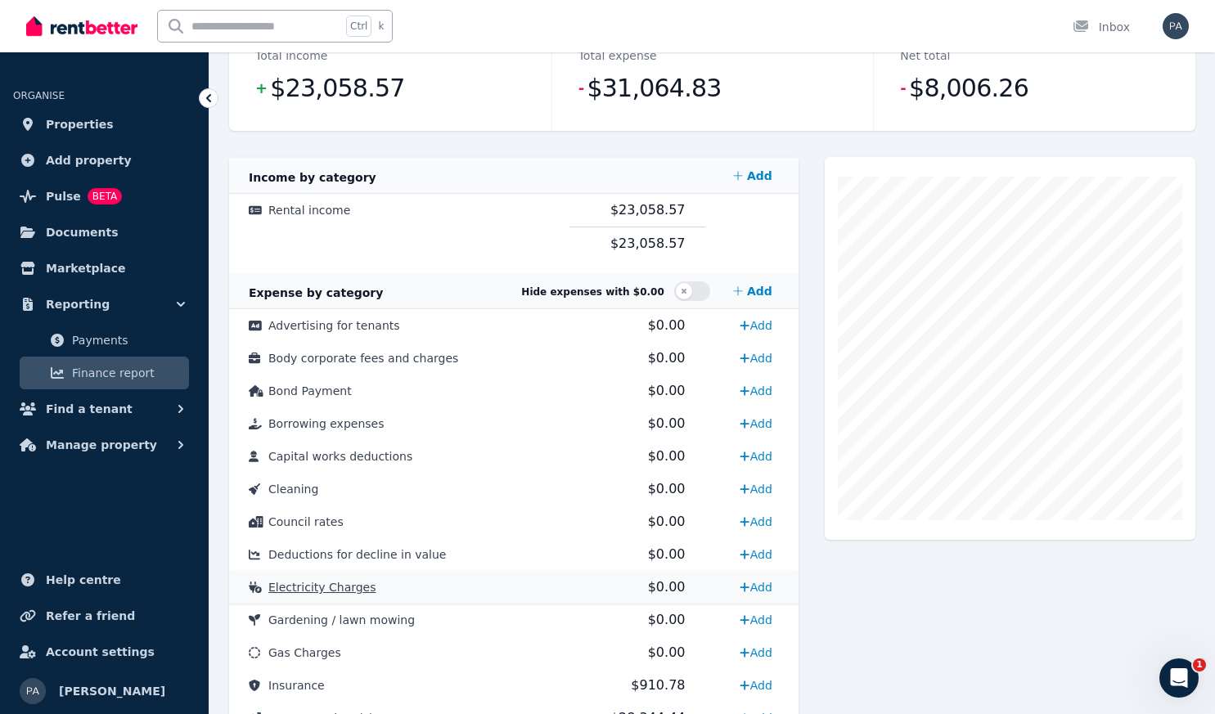
scroll to position [573, 0]
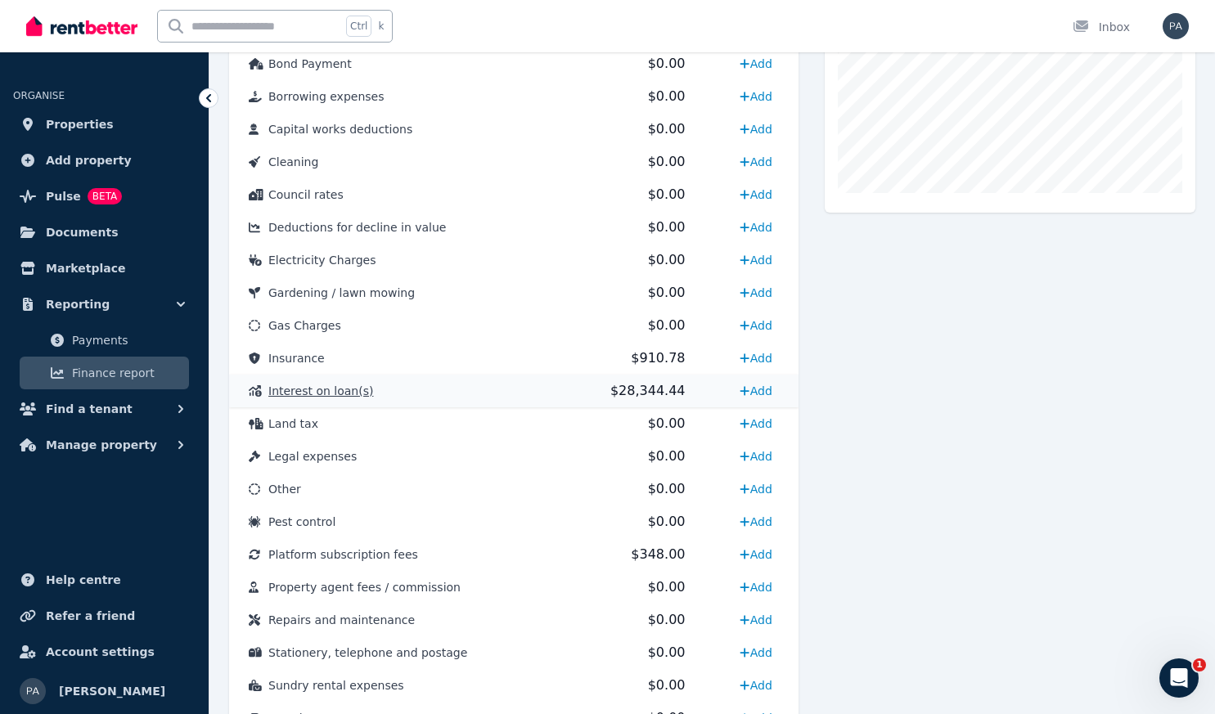
click at [635, 389] on span "$28,344.44" at bounding box center [647, 391] width 75 height 16
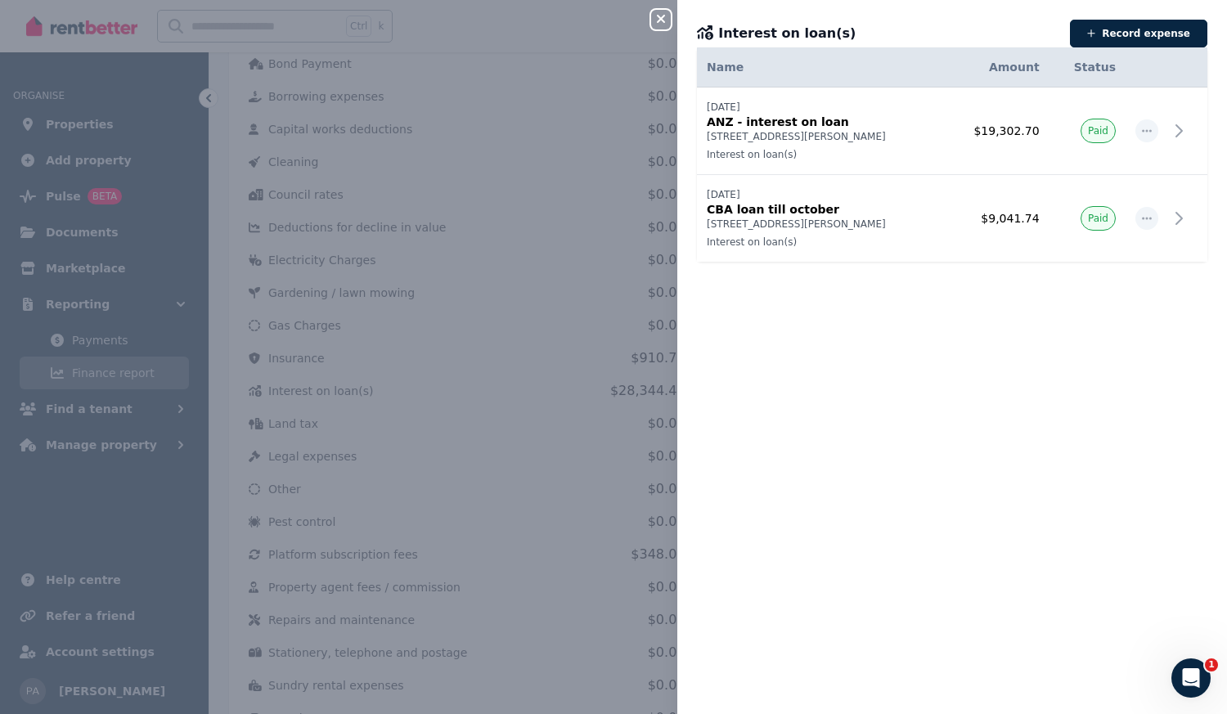
click at [660, 19] on icon "button" at bounding box center [661, 19] width 8 height 8
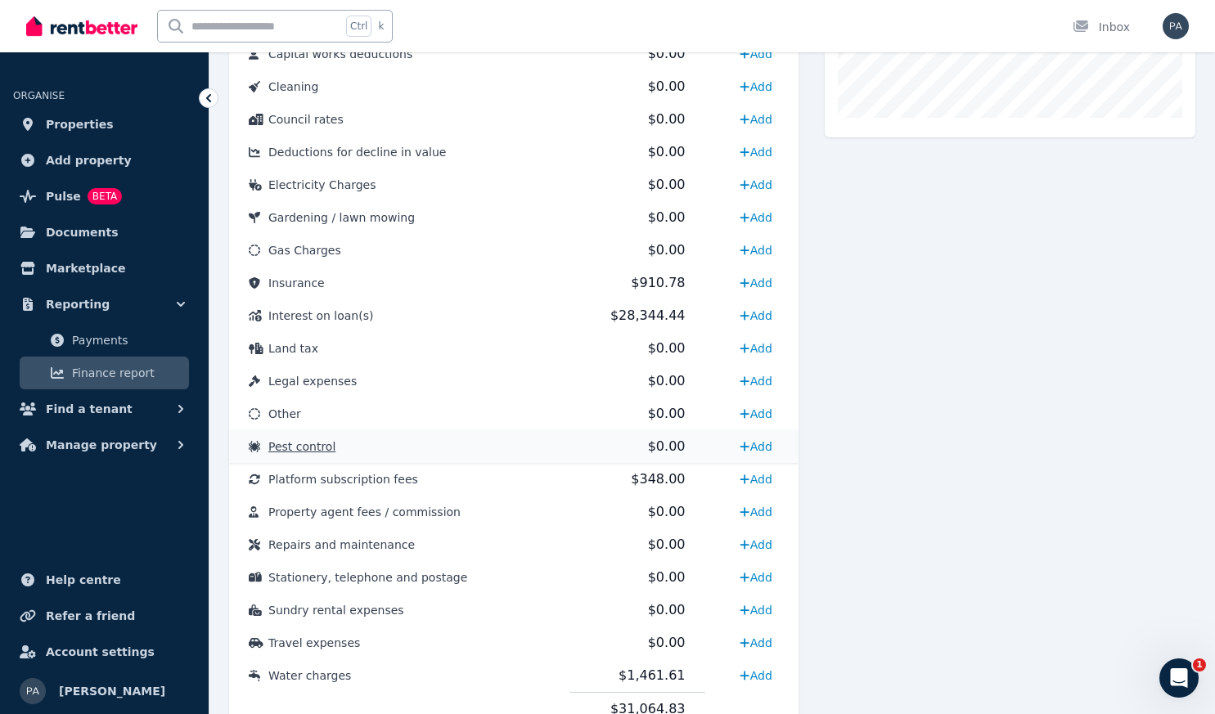
scroll to position [715, 0]
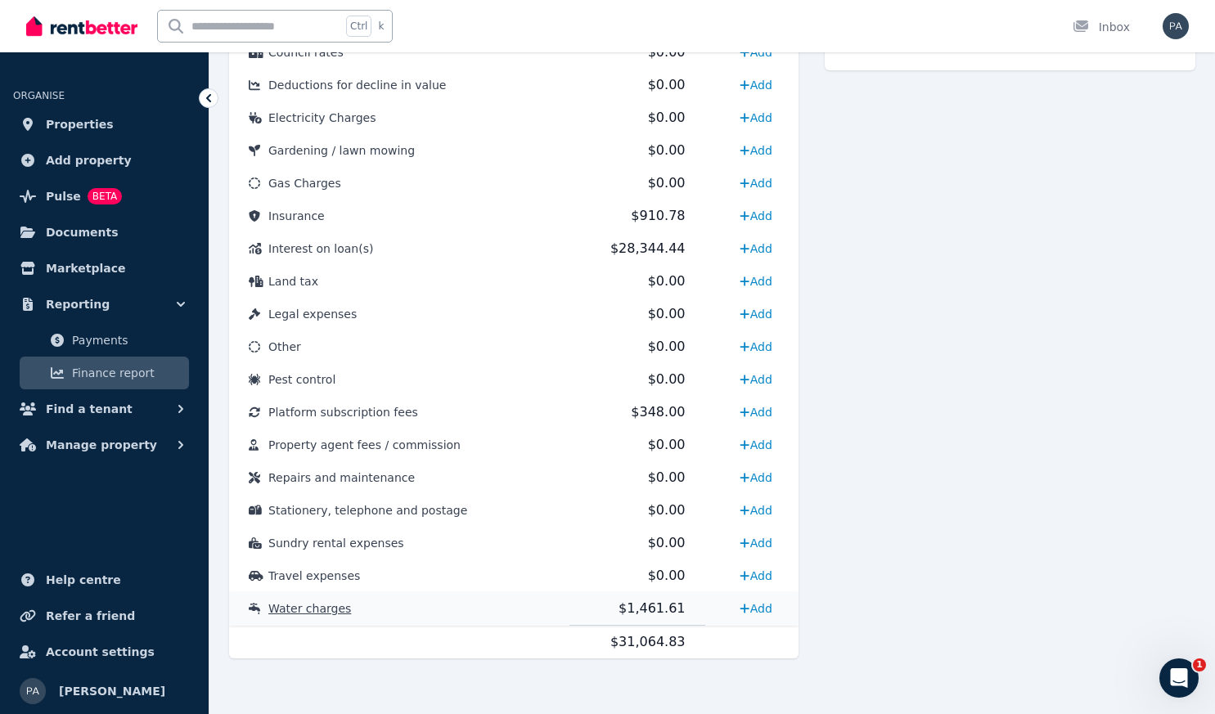
click at [645, 615] on span "$1,461.61" at bounding box center [651, 608] width 66 height 16
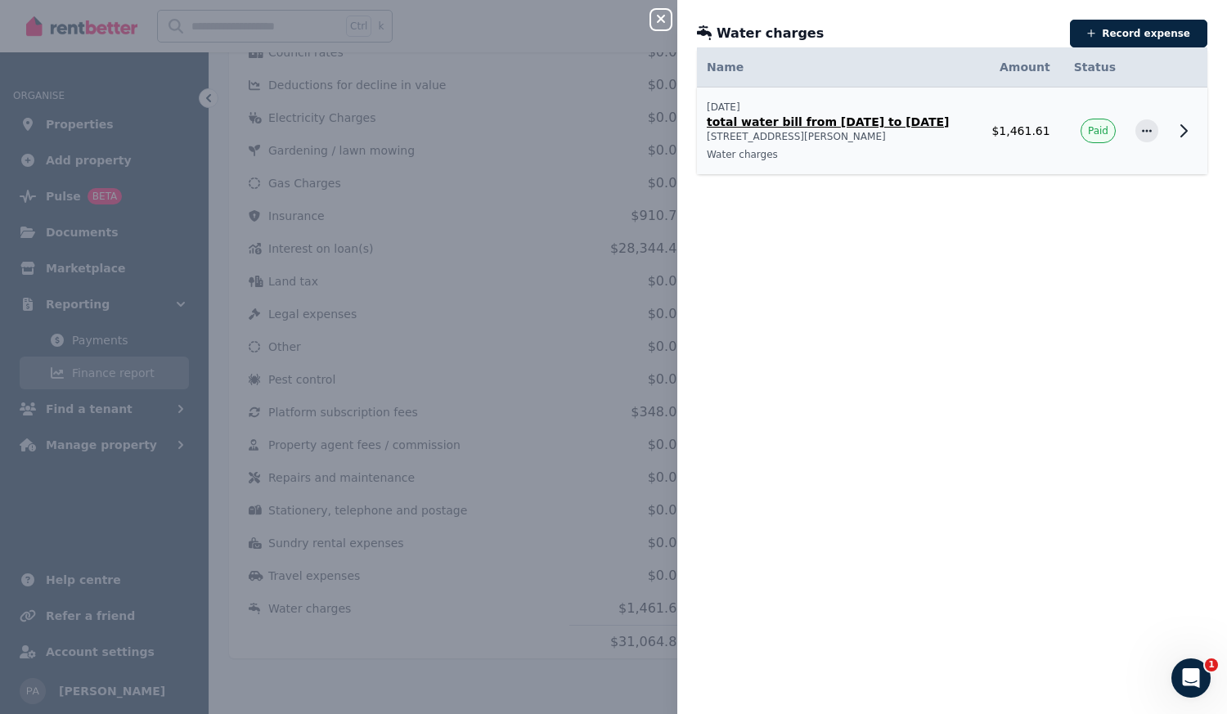
click at [846, 119] on p "total water bill from [DATE] to [DATE]" at bounding box center [837, 122] width 260 height 16
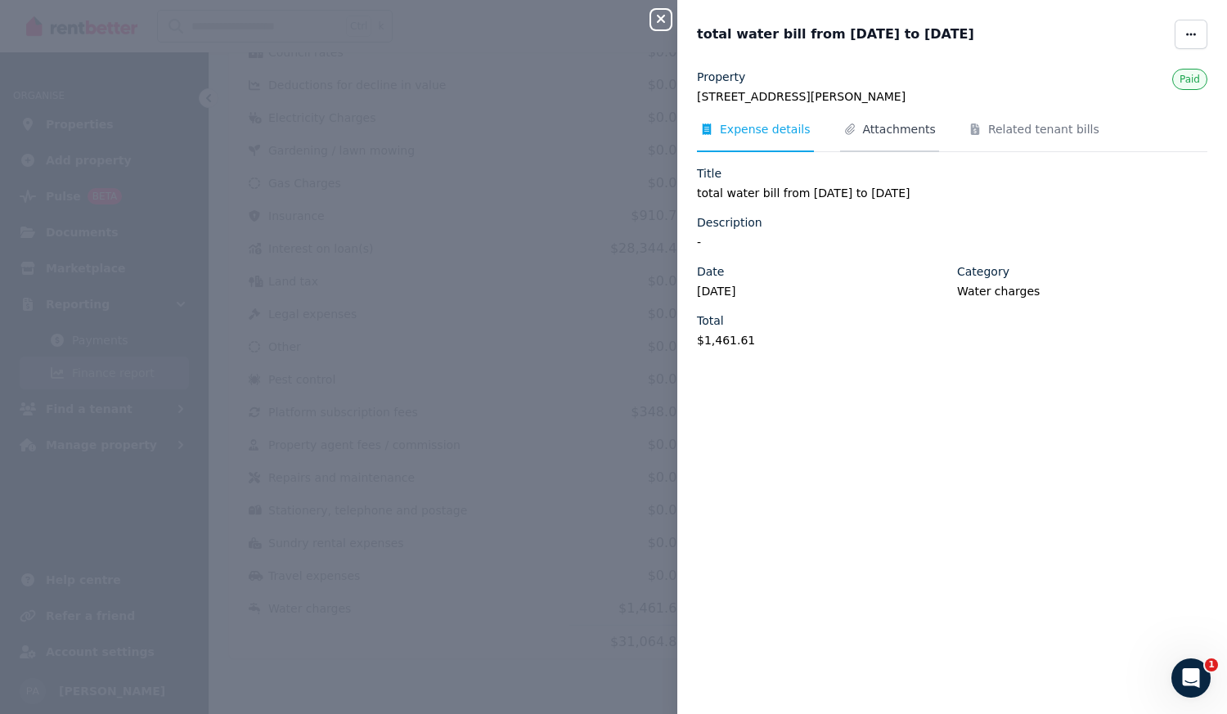
click at [894, 123] on span "Attachments" at bounding box center [899, 129] width 73 height 16
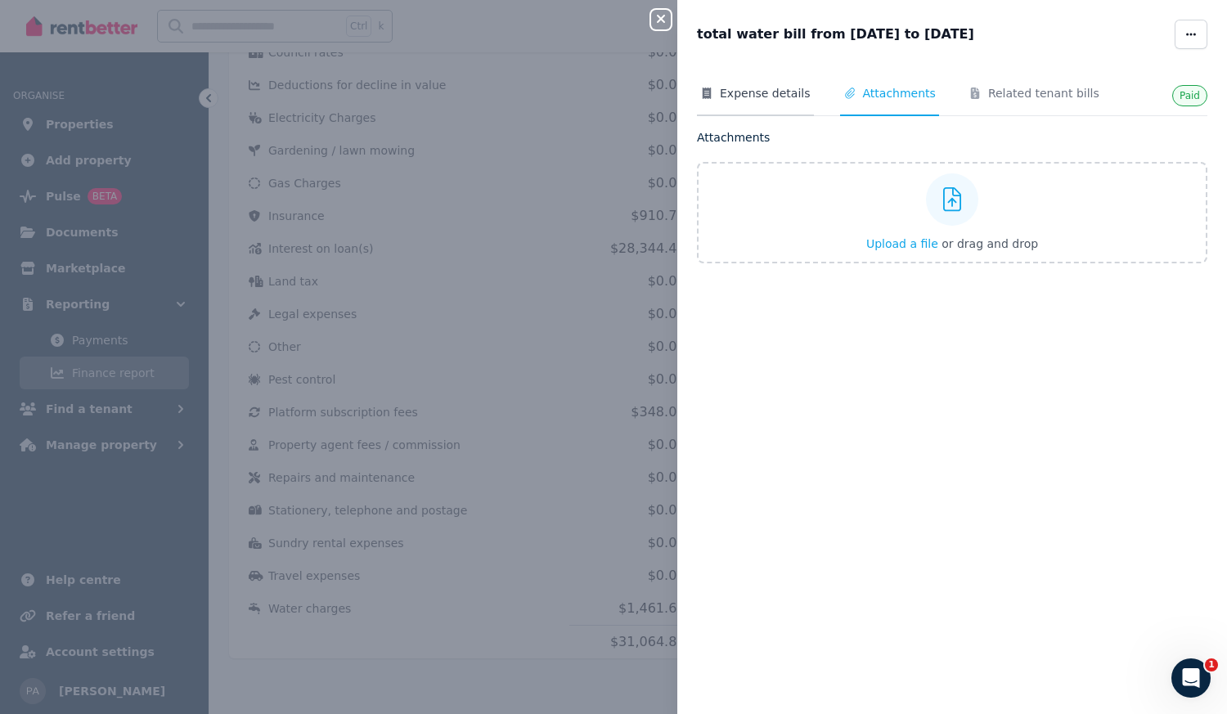
click at [731, 87] on span "Expense details" at bounding box center [765, 93] width 91 height 16
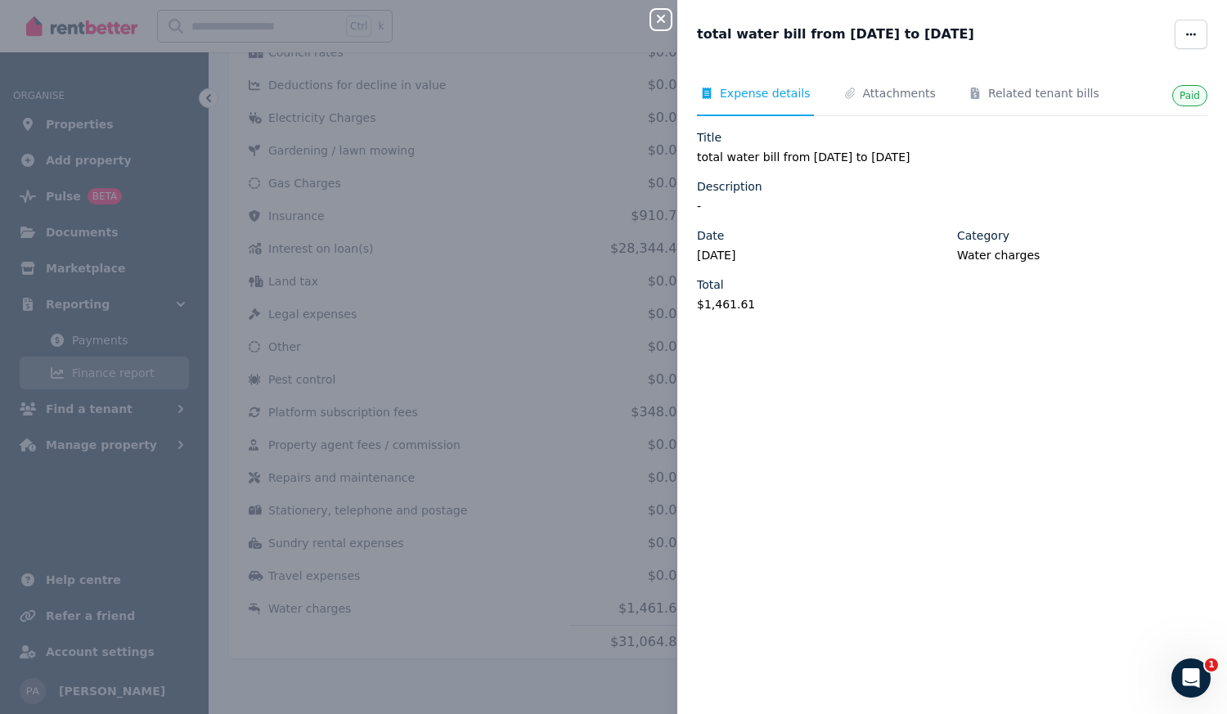
click at [664, 18] on icon "button" at bounding box center [661, 18] width 20 height 13
